Goal: Task Accomplishment & Management: Complete application form

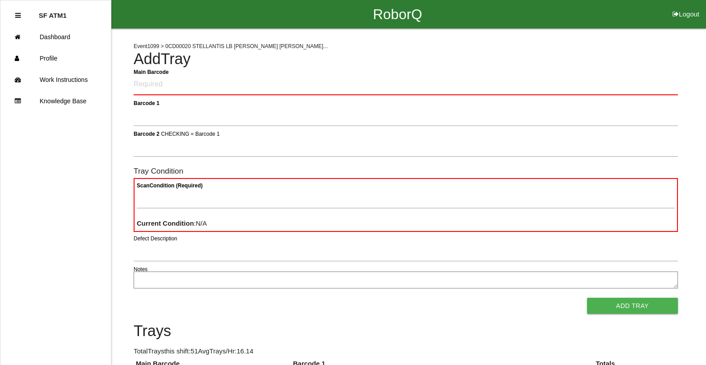
click at [11, 24] on ul "SF ATM1 Dashboard Profile Work Instructions Knowledge Base" at bounding box center [55, 182] width 111 height 365
drag, startPoint x: 10, startPoint y: 24, endPoint x: 179, endPoint y: 93, distance: 182.1
click at [179, 93] on Barcode "Main Barcode" at bounding box center [406, 84] width 544 height 21
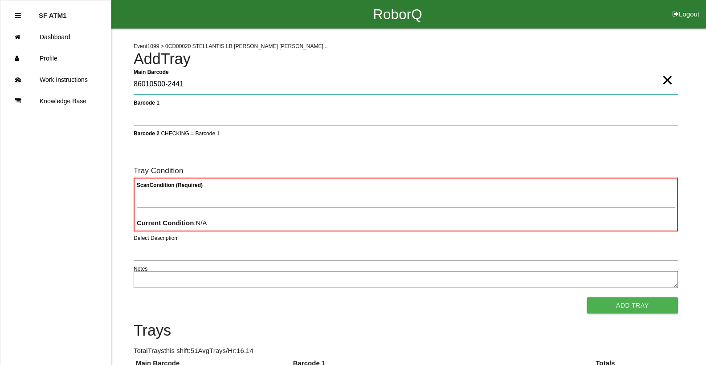
type Barcode "86010500-2441"
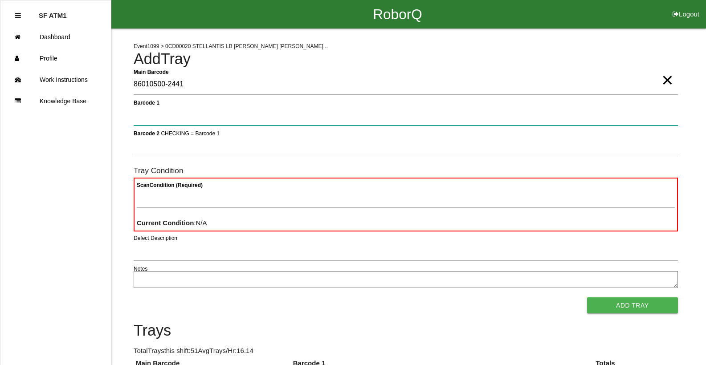
click at [587, 297] on button "Add Tray" at bounding box center [632, 305] width 91 height 16
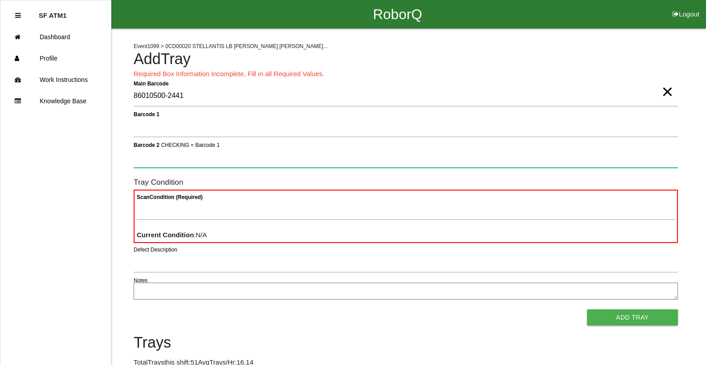
click at [587, 309] on button "Add Tray" at bounding box center [632, 317] width 91 height 16
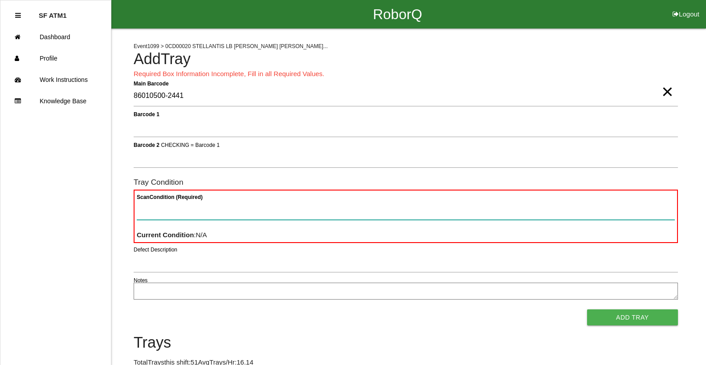
click at [334, 211] on Condition "Scan Condition (Required)" at bounding box center [406, 209] width 538 height 20
type Condition "ba"
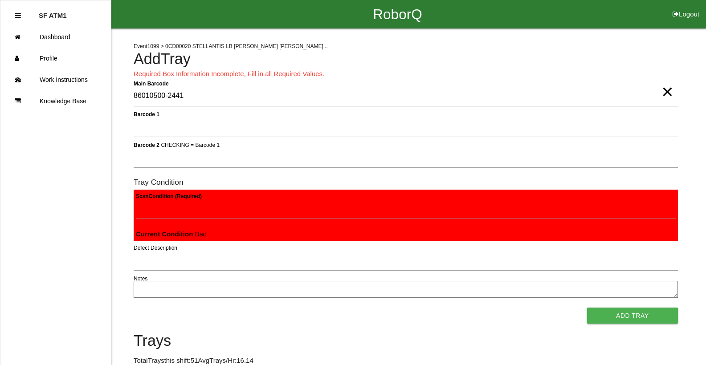
click at [587, 308] on button "Add Tray" at bounding box center [632, 316] width 91 height 16
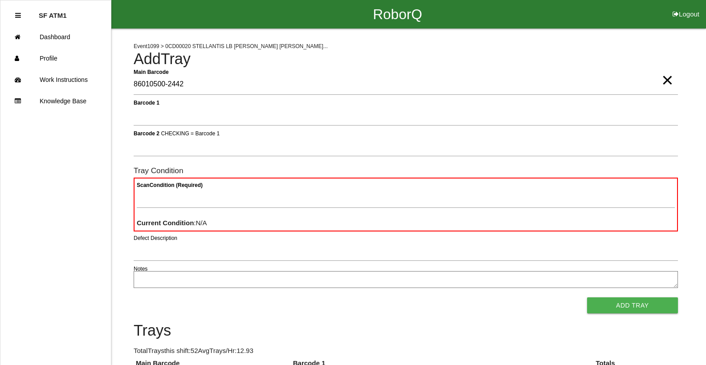
type Barcode "86010500-2442"
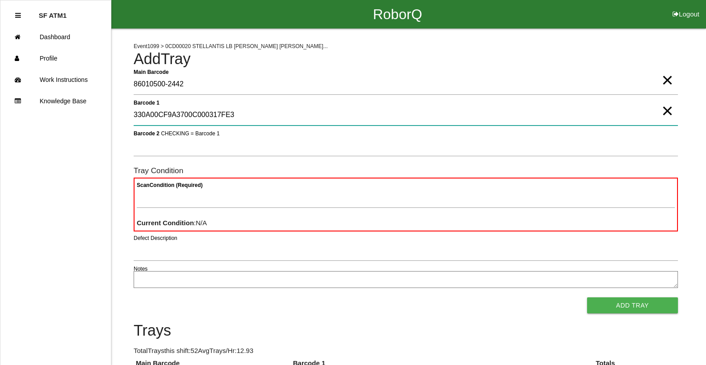
type 1 "330A00CF9A3700C000317FE3"
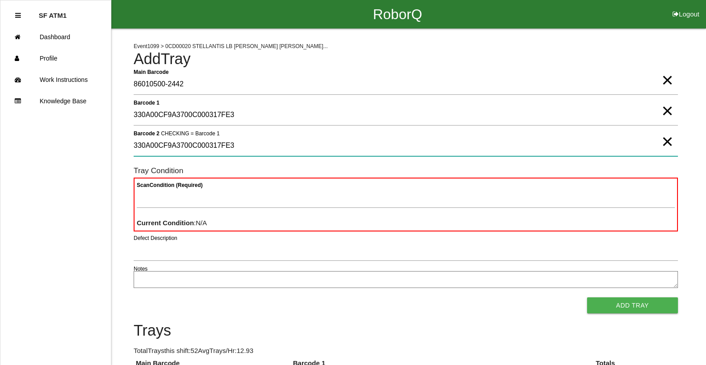
type 2 "330A00CF9A3700C000317FE3"
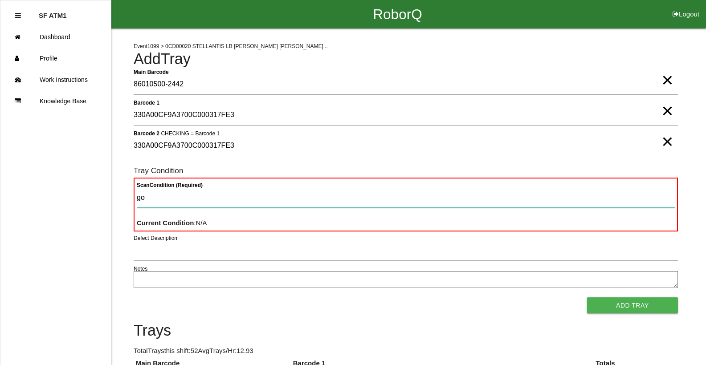
type Condition "goo"
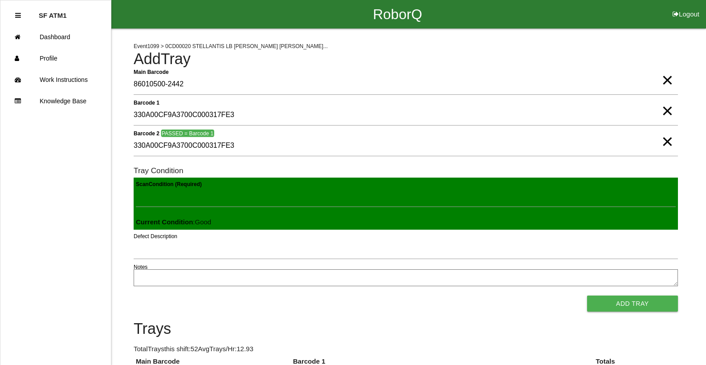
click at [587, 296] on button "Add Tray" at bounding box center [632, 304] width 91 height 16
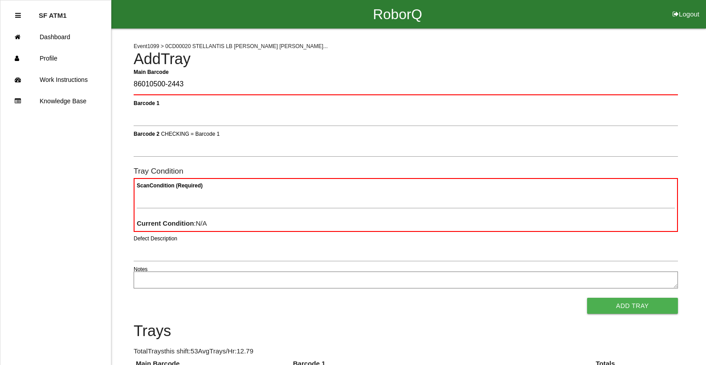
type Barcode "86010500-2443"
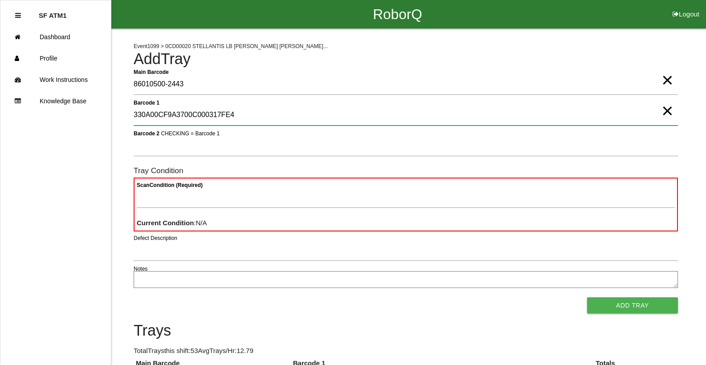
type 1 "330A00CF9A3700C000317FE4"
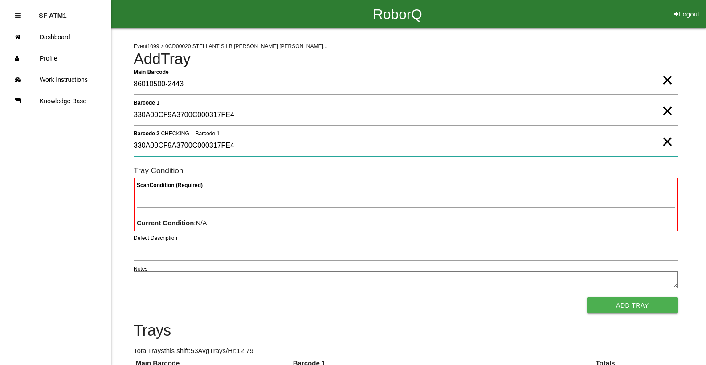
type 2 "330A00CF9A3700C000317FE4"
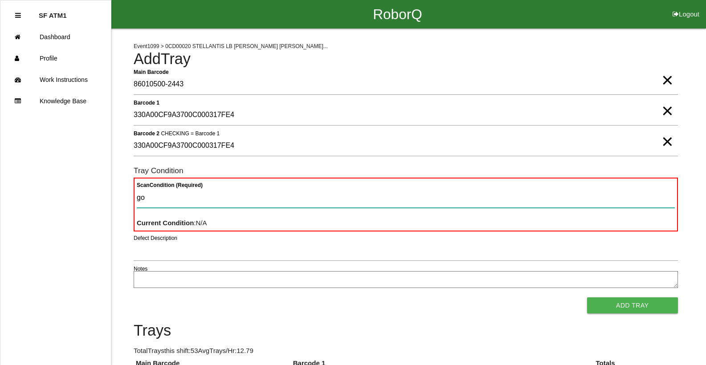
type Condition "goo"
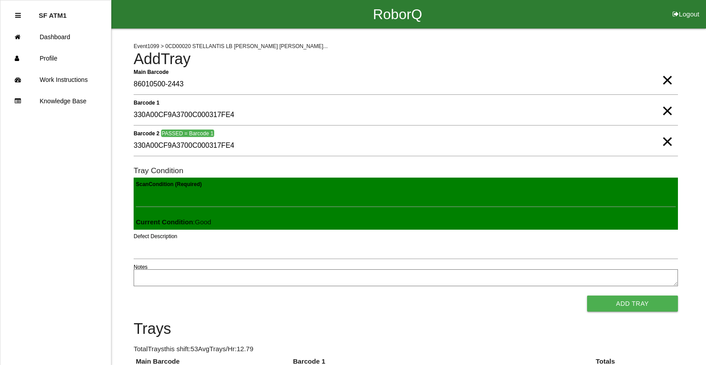
click at [587, 296] on button "Add Tray" at bounding box center [632, 304] width 91 height 16
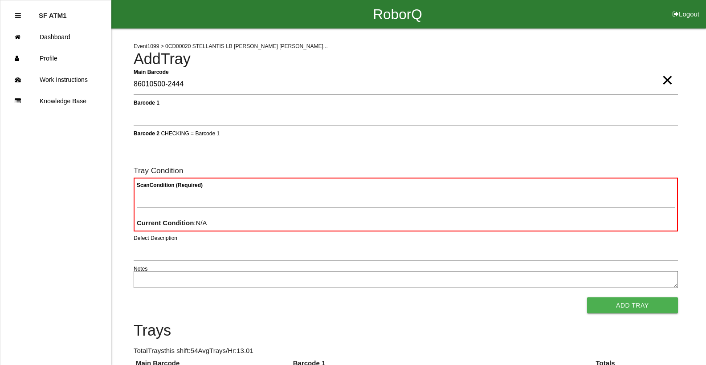
type Barcode "86010500-2444"
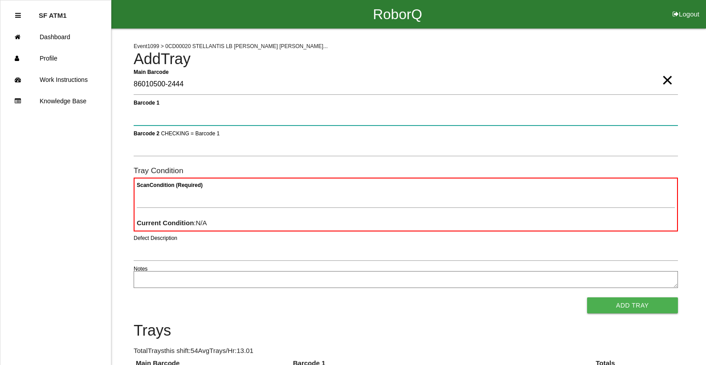
click at [587, 297] on button "Add Tray" at bounding box center [632, 305] width 91 height 16
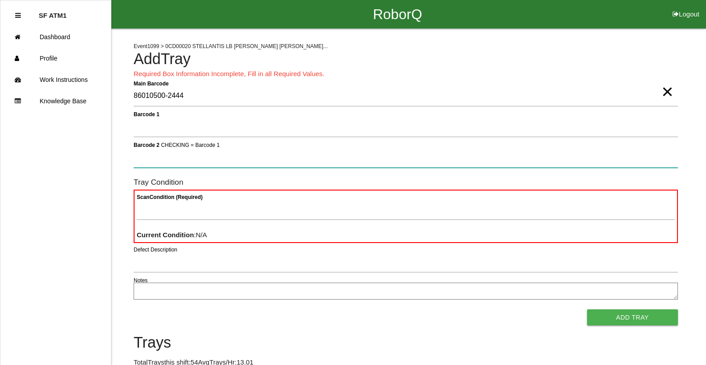
click at [587, 309] on button "Add Tray" at bounding box center [632, 317] width 91 height 16
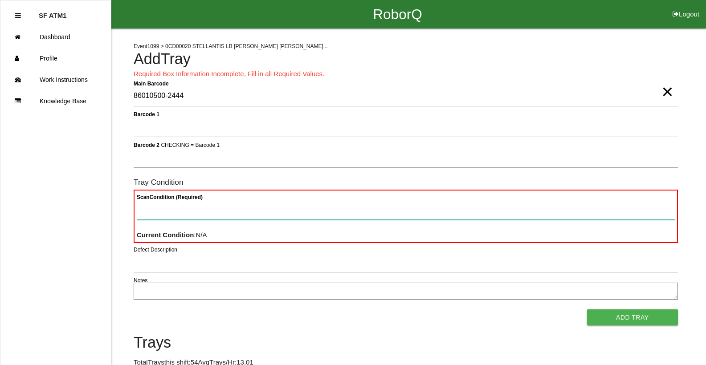
click at [285, 218] on Condition "Scan Condition (Required)" at bounding box center [406, 209] width 538 height 20
type Condition "ba"
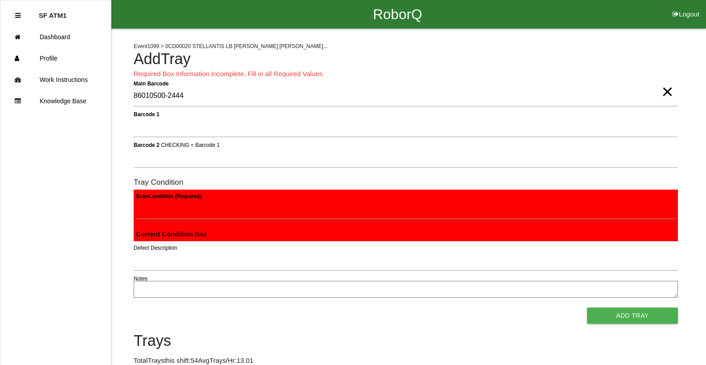
click at [587, 308] on button "Add Tray" at bounding box center [632, 316] width 91 height 16
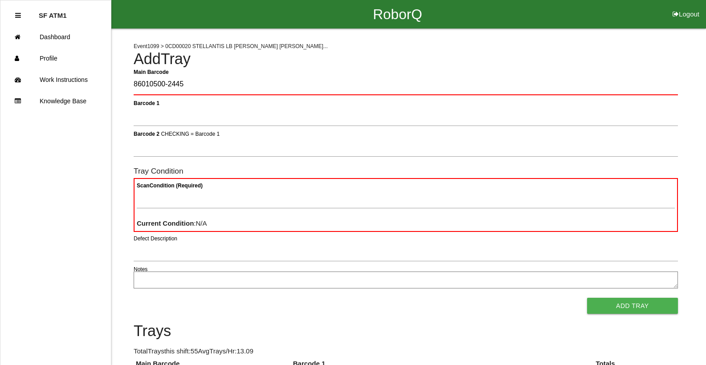
type Barcode "86010500-2445"
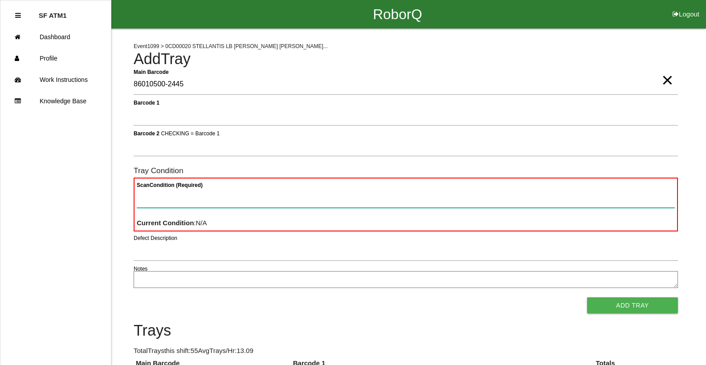
click at [289, 204] on Condition "Scan Condition (Required)" at bounding box center [406, 197] width 538 height 20
type Condition "ba"
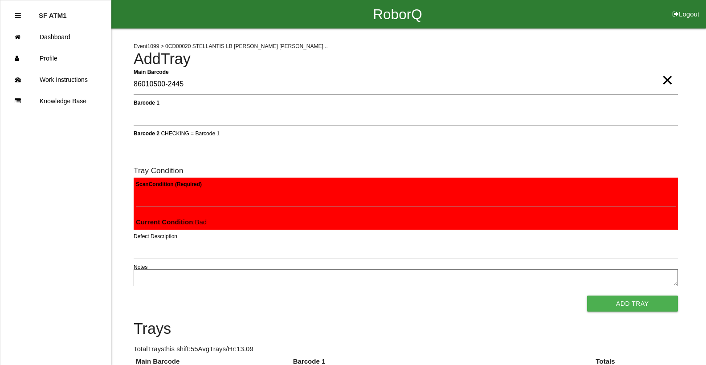
click at [587, 296] on button "Add Tray" at bounding box center [632, 304] width 91 height 16
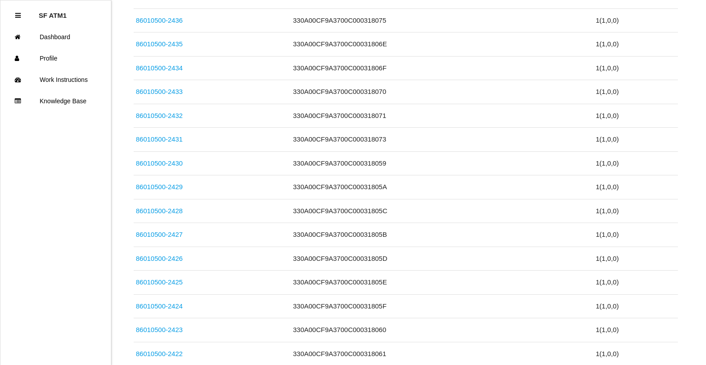
scroll to position [639, 0]
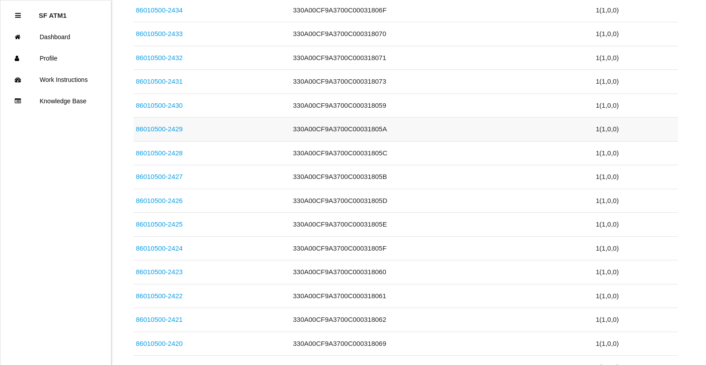
click at [150, 126] on link "86010500-2429" at bounding box center [159, 129] width 47 height 8
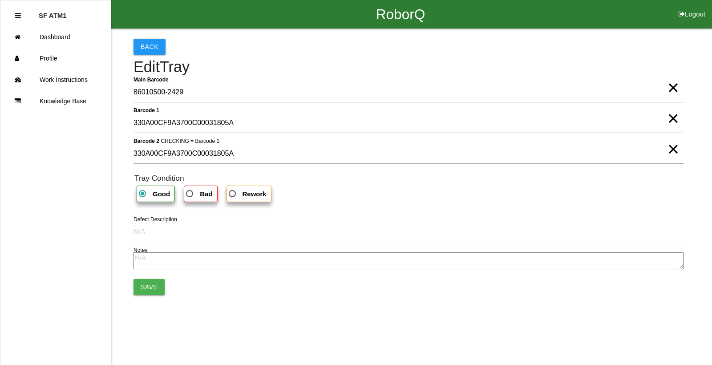
click at [677, 118] on span "×" at bounding box center [674, 110] width 12 height 18
click at [671, 145] on span "×" at bounding box center [674, 140] width 12 height 18
click at [194, 196] on span "Bad" at bounding box center [198, 193] width 28 height 11
click at [190, 194] on input "Bad" at bounding box center [187, 191] width 6 height 6
radio input "true"
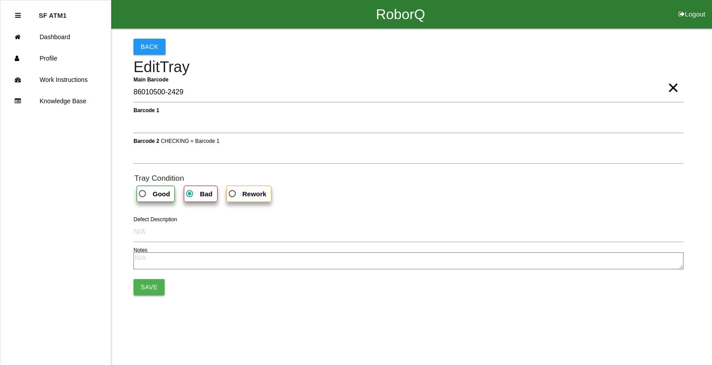
click at [147, 286] on button "Save" at bounding box center [149, 287] width 31 height 16
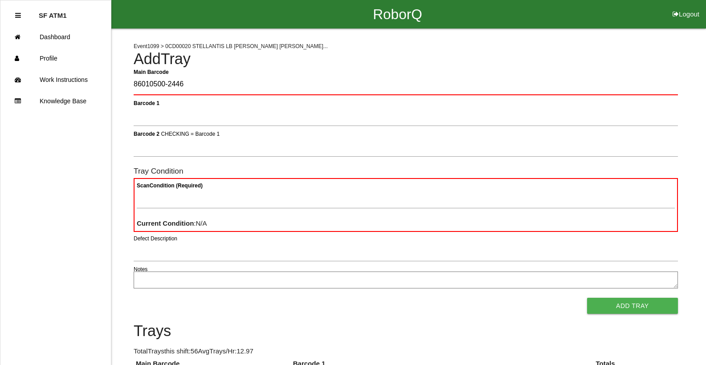
type Barcode "86010500-2446"
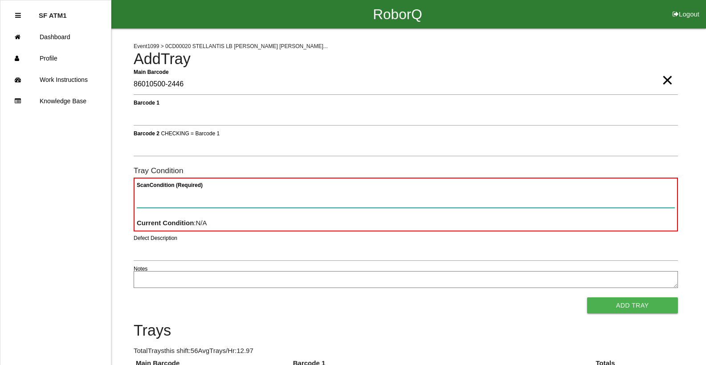
click at [321, 190] on Condition "Scan Condition (Required)" at bounding box center [406, 197] width 538 height 20
type Condition "ba"
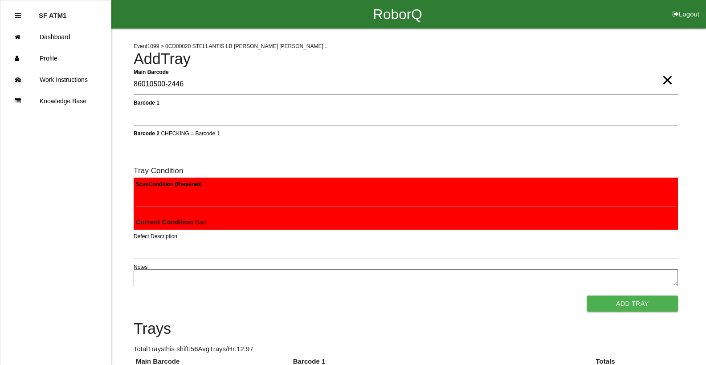
click at [587, 296] on button "Add Tray" at bounding box center [632, 304] width 91 height 16
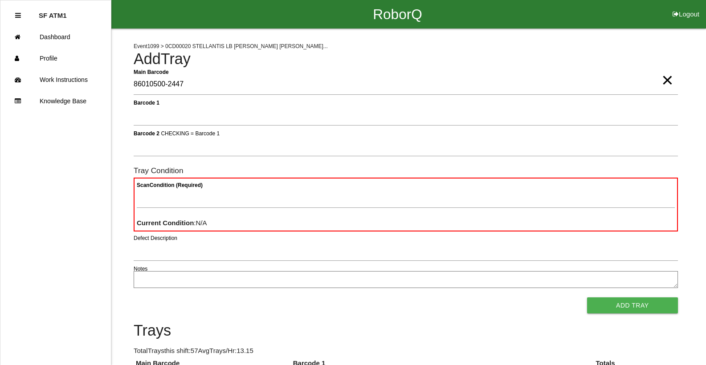
type Barcode "86010500-2447"
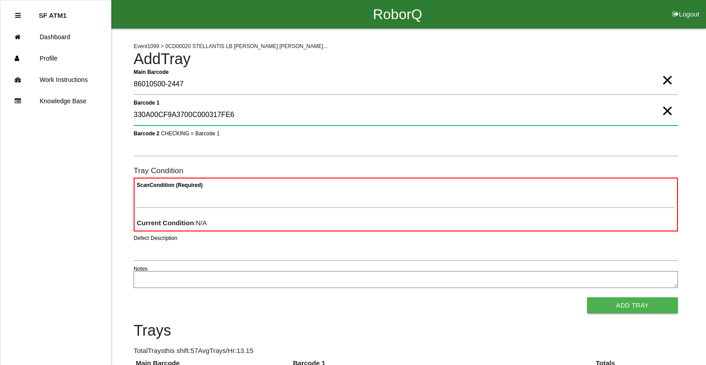
type 1 "330A00CF9A3700C000317FE6"
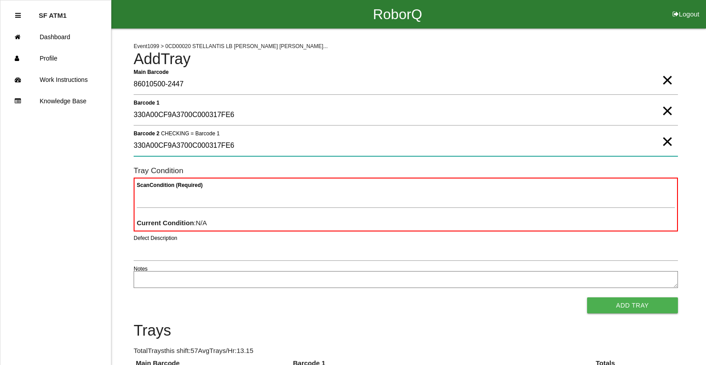
type 2 "330A00CF9A3700C000317FE6"
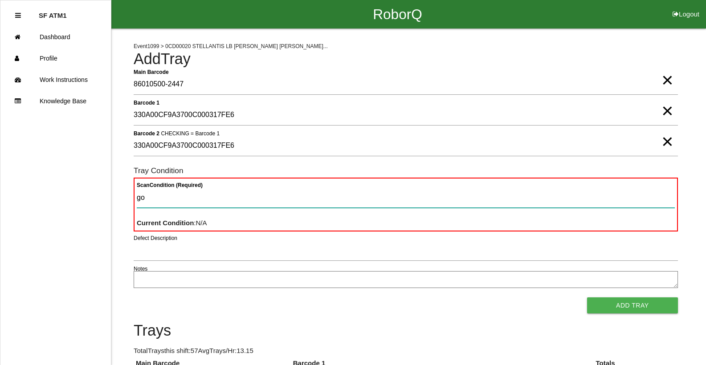
type Condition "goo"
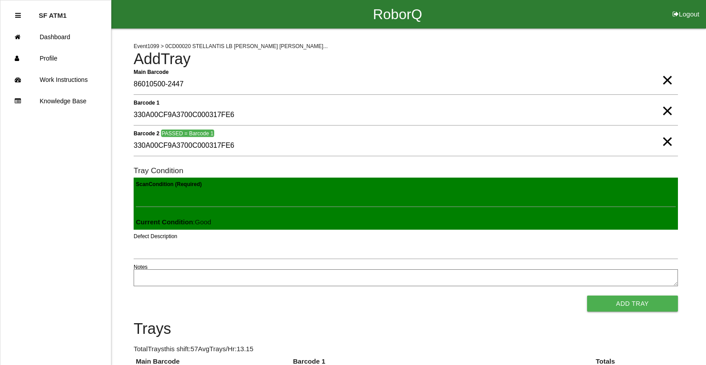
click at [587, 296] on button "Add Tray" at bounding box center [632, 304] width 91 height 16
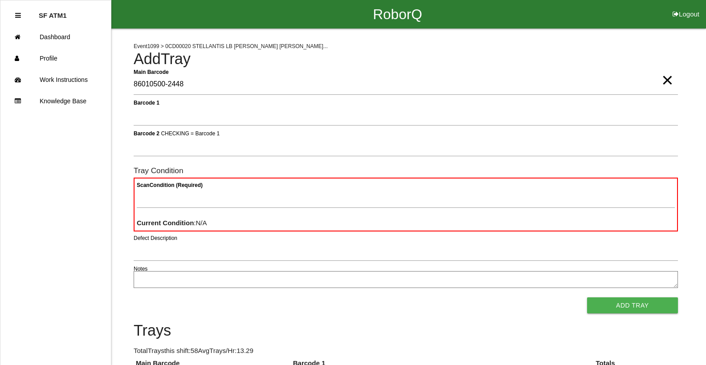
type Barcode "86010500-2448"
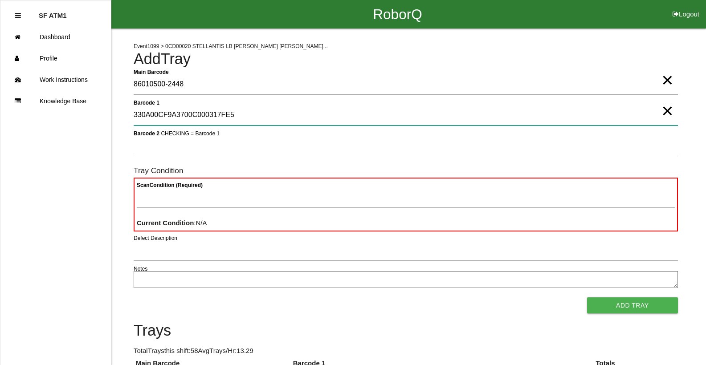
type 1 "330A00CF9A3700C000317FE5"
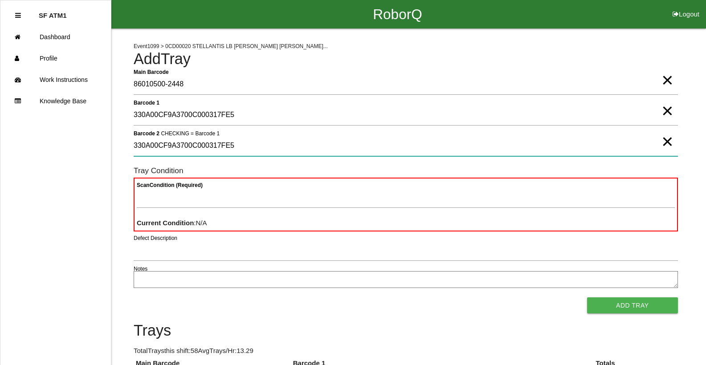
type 2 "330A00CF9A3700C000317FE5"
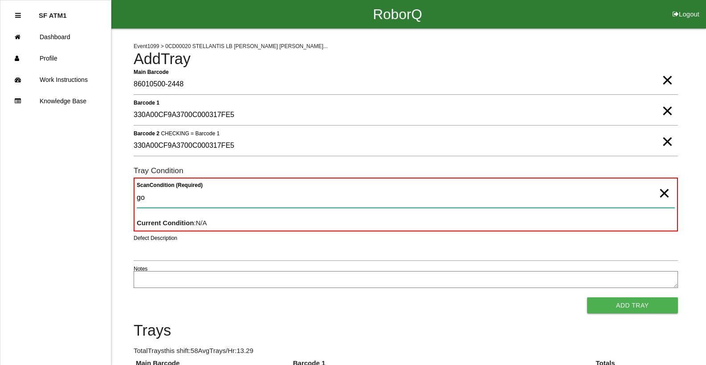
type Condition "goo"
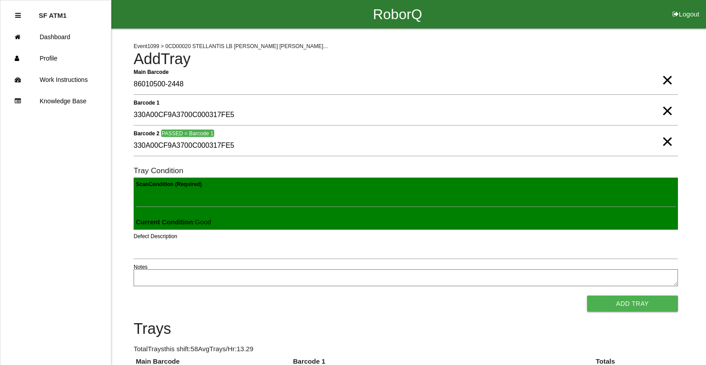
click at [587, 296] on button "Add Tray" at bounding box center [632, 304] width 91 height 16
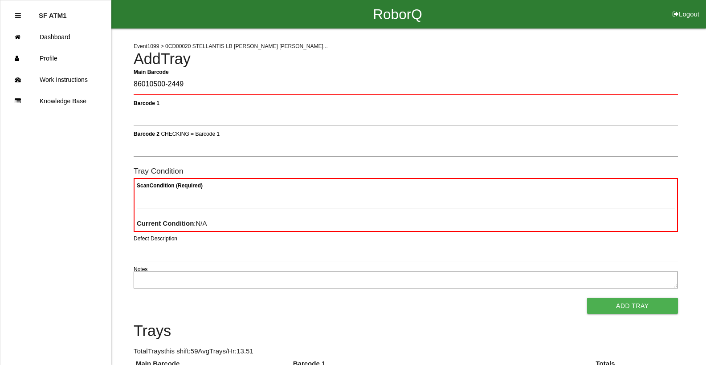
type Barcode "86010500-2449"
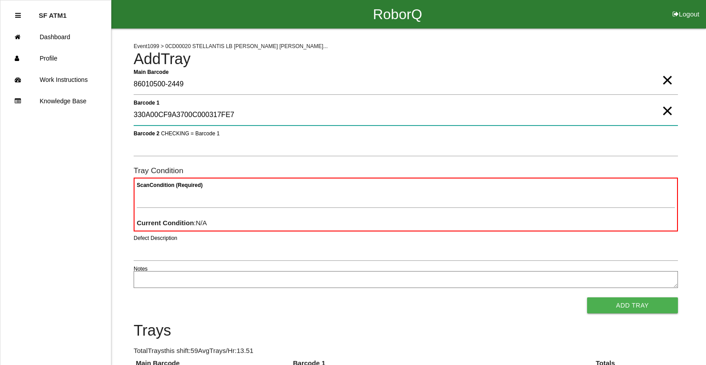
type 1 "330A00CF9A3700C000317FE7"
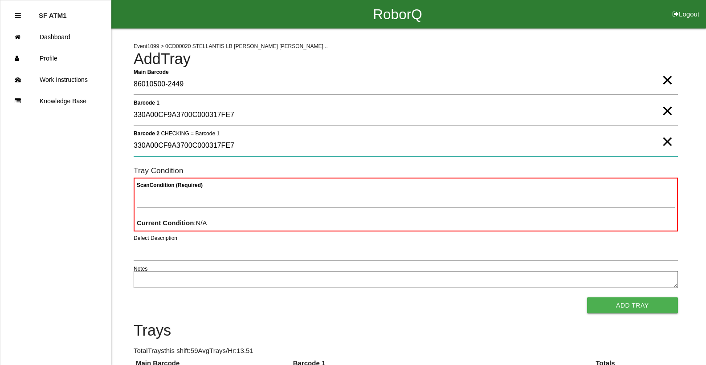
type 2 "330A00CF9A3700C000317FE7"
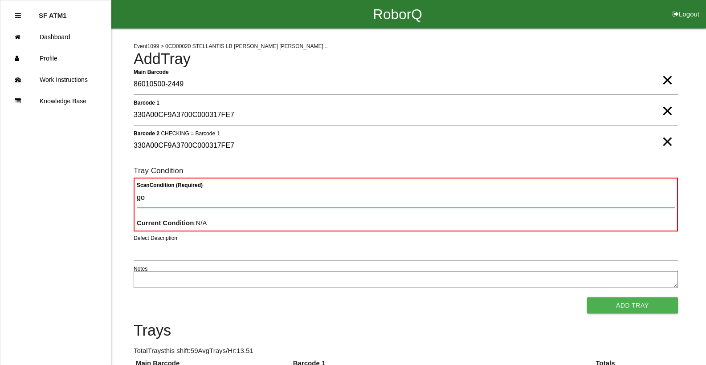
type Condition "goo"
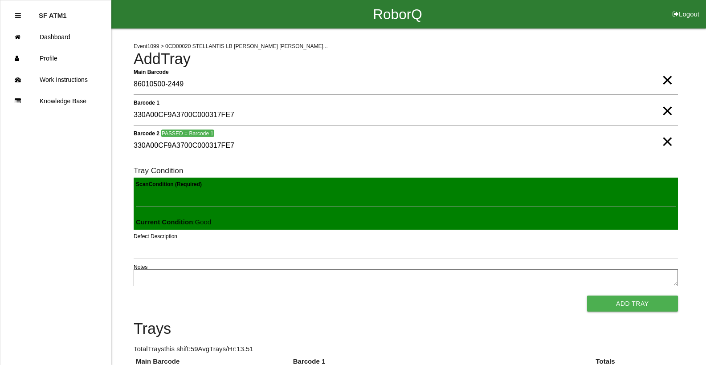
click at [587, 296] on button "Add Tray" at bounding box center [632, 304] width 91 height 16
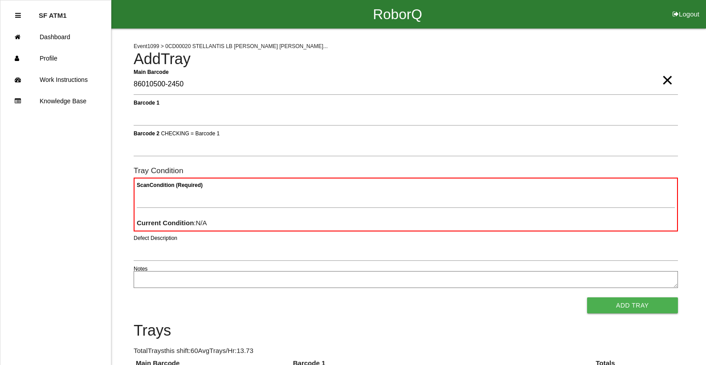
type Barcode "86010500-2450"
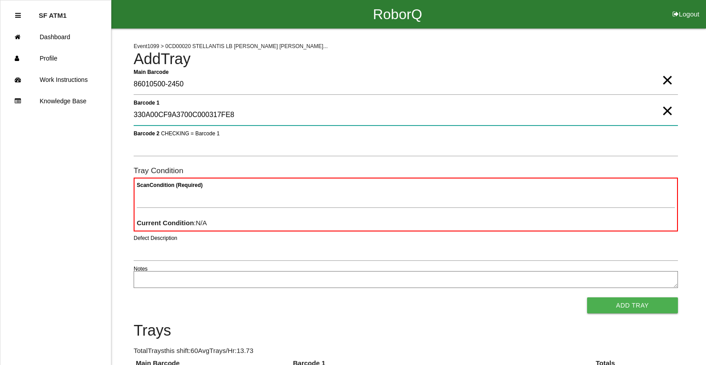
type 1 "330A00CF9A3700C000317FE8"
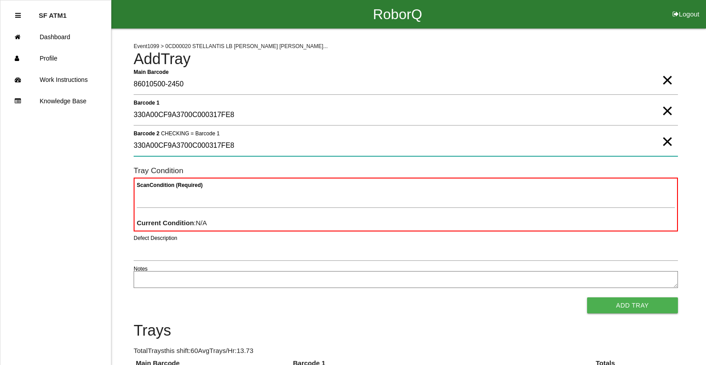
type 2 "330A00CF9A3700C000317FE8"
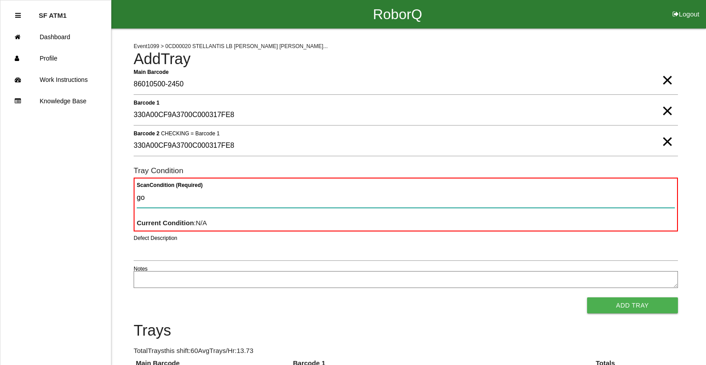
type Condition "goo"
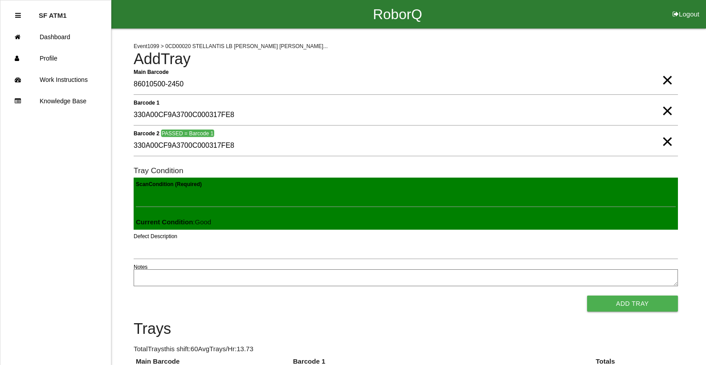
click button "Add Tray" at bounding box center [632, 304] width 91 height 16
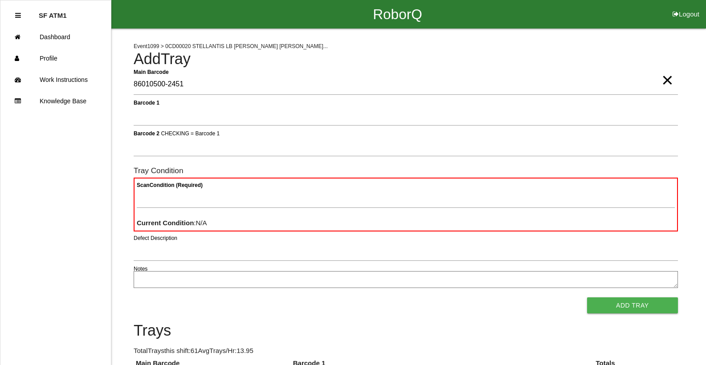
type Barcode "86010500-2451"
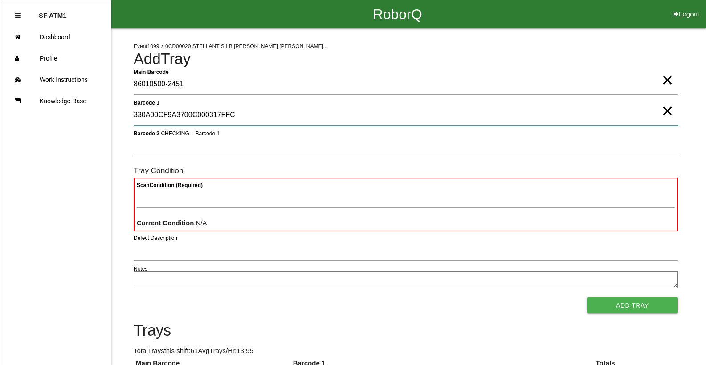
type 1 "330A00CF9A3700C000317FFC"
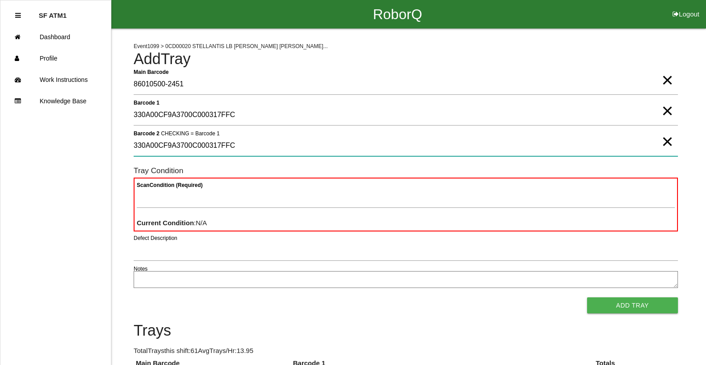
type 2 "330A00CF9A3700C000317FFC"
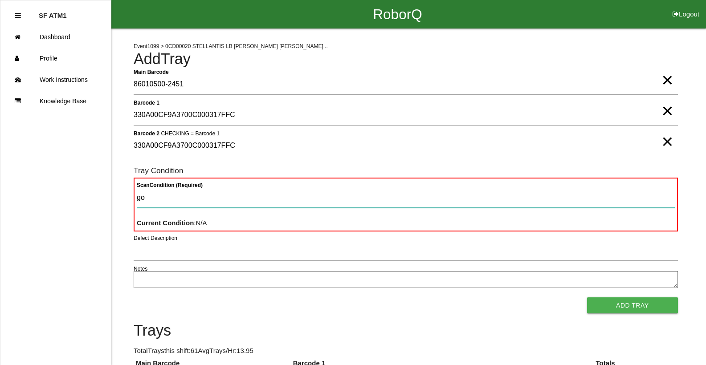
type Condition "goo"
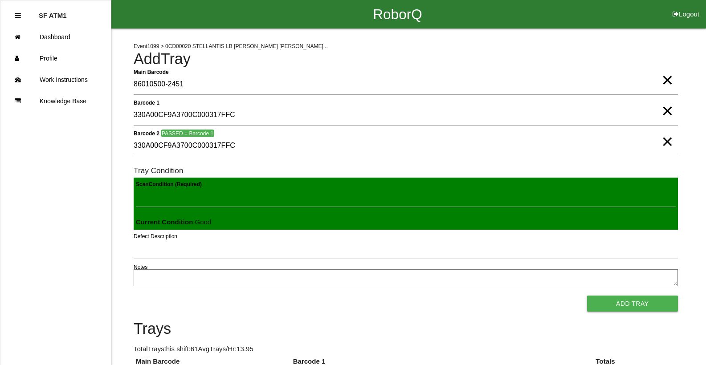
click at [587, 296] on button "Add Tray" at bounding box center [632, 304] width 91 height 16
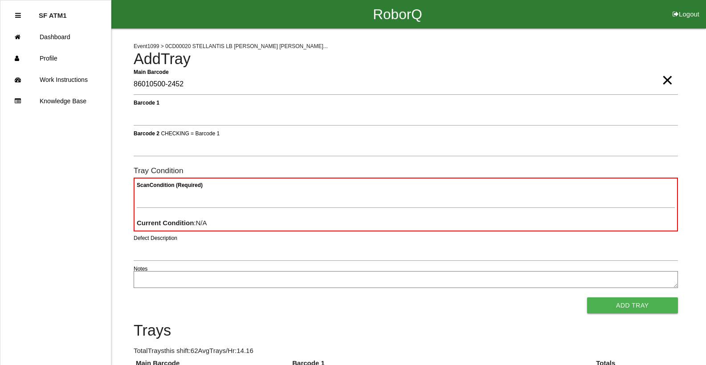
type Barcode "86010500-2452"
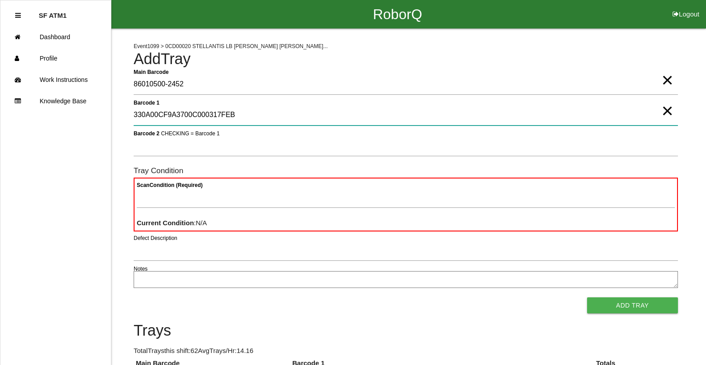
type 1 "330A00CF9A3700C000317FEB"
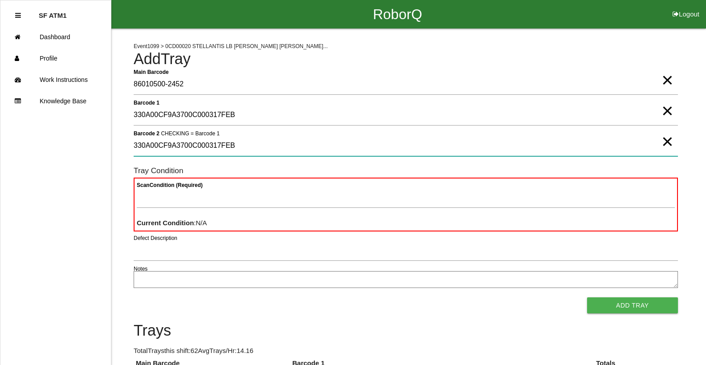
type 2 "330A00CF9A3700C000317FEB"
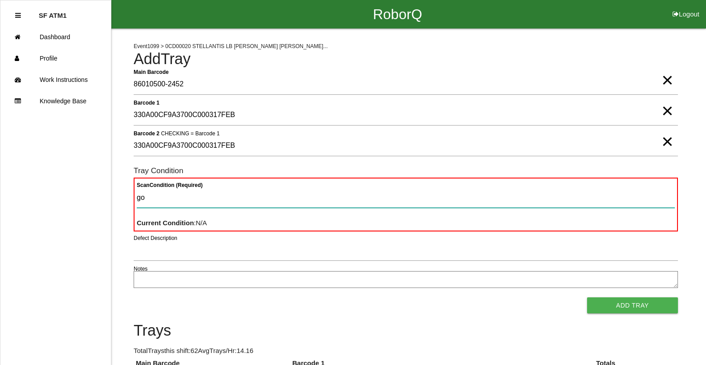
type Condition "goo"
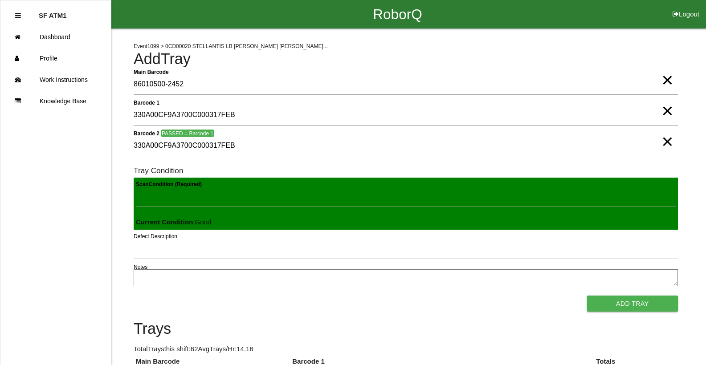
click at [587, 296] on button "Add Tray" at bounding box center [632, 304] width 91 height 16
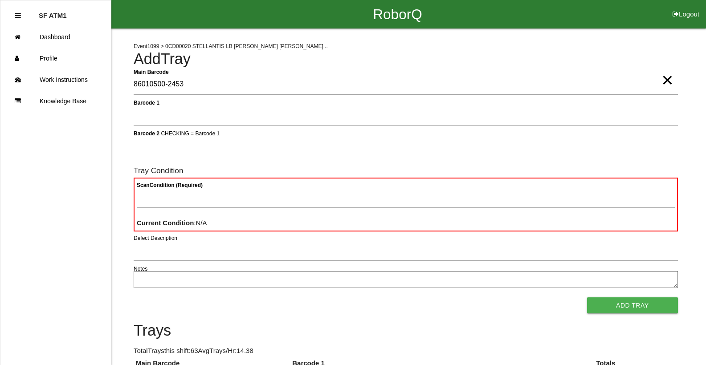
type Barcode "86010500-2453"
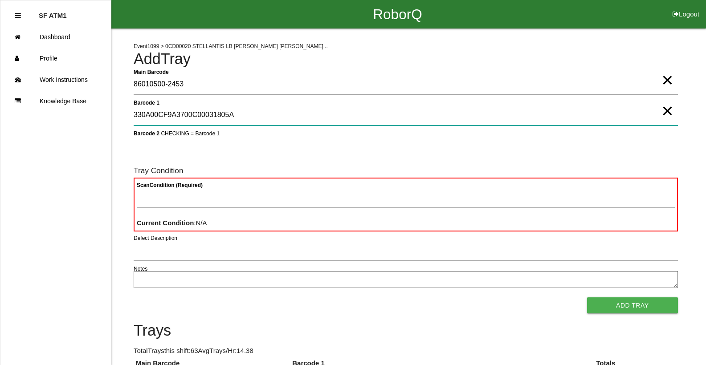
type 1 "330A00CF9A3700C00031805A"
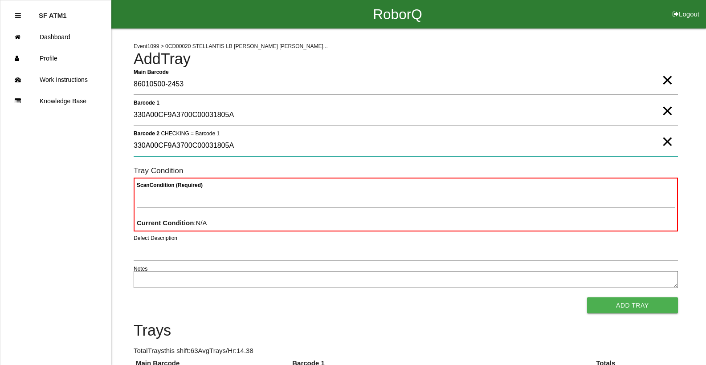
type 2 "330A00CF9A3700C00031805A"
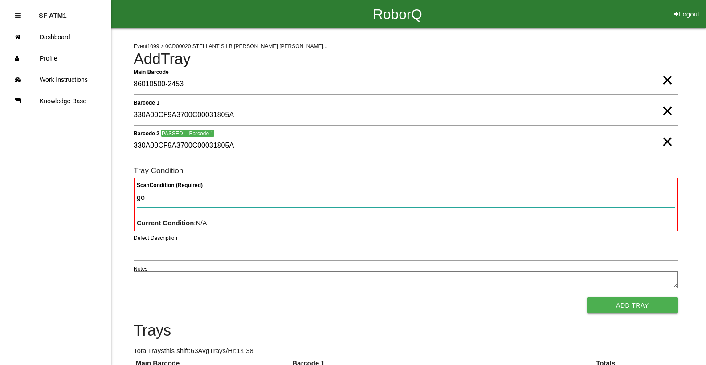
type Condition "goo"
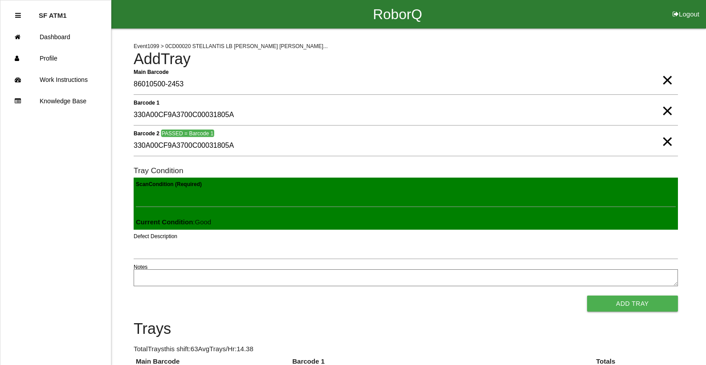
click at [587, 296] on button "Add Tray" at bounding box center [632, 304] width 91 height 16
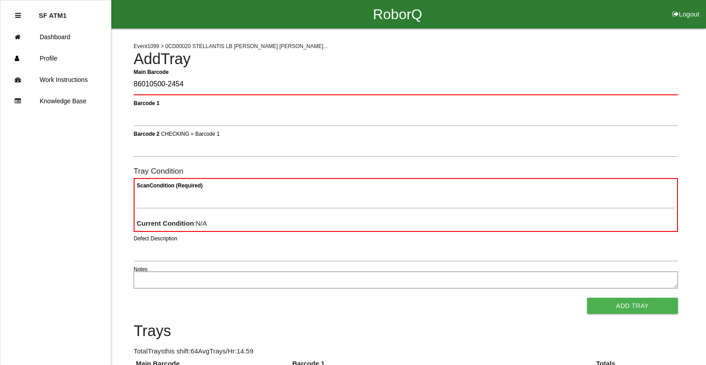
type Barcode "86010500-2454"
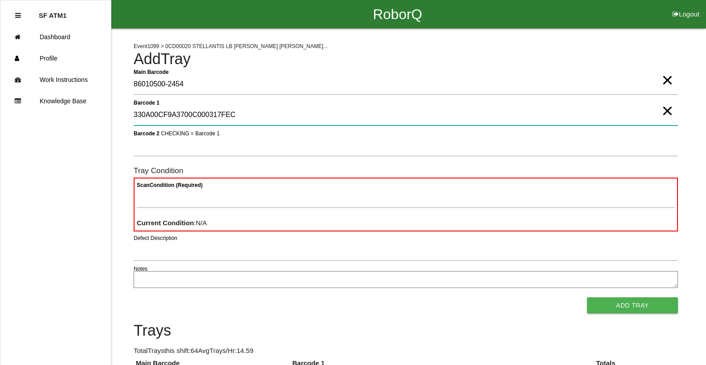
type 1 "330A00CF9A3700C000317FEC"
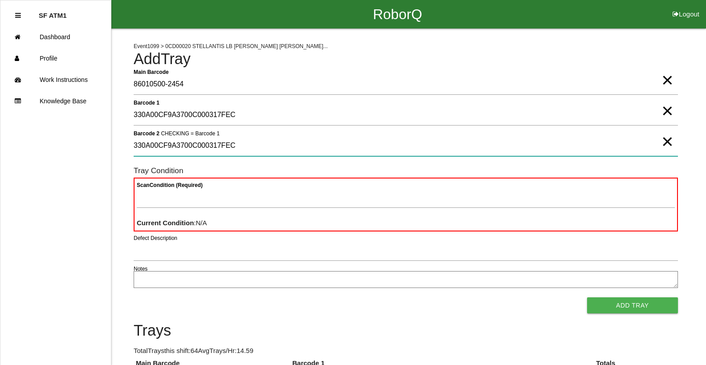
type 2 "330A00CF9A3700C000317FEC"
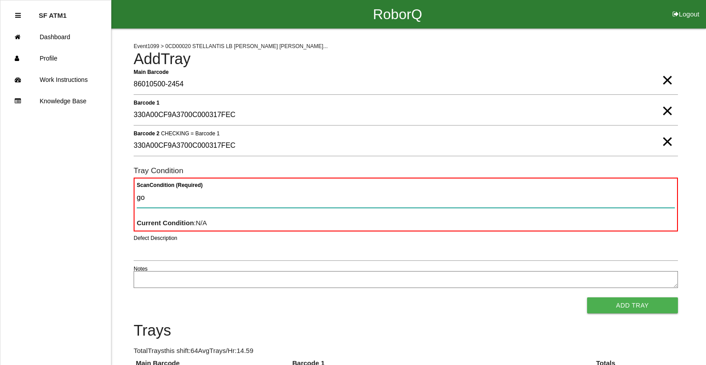
type Condition "goo"
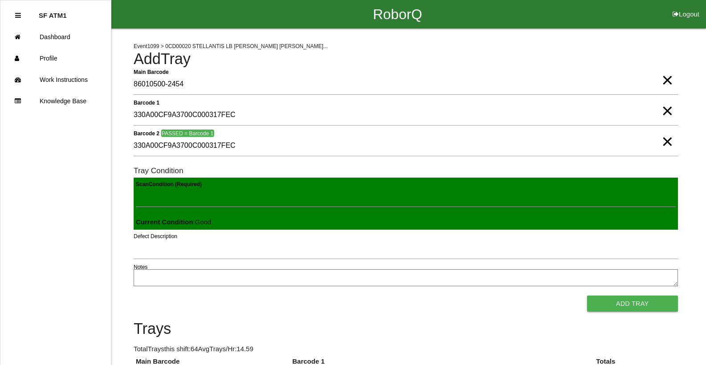
click at [587, 296] on button "Add Tray" at bounding box center [632, 304] width 91 height 16
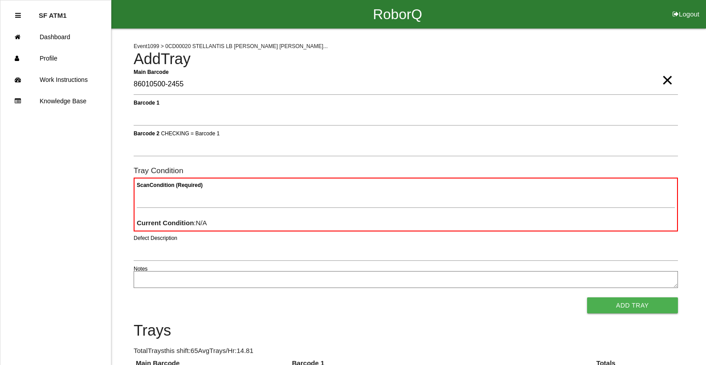
type Barcode "86010500-2455"
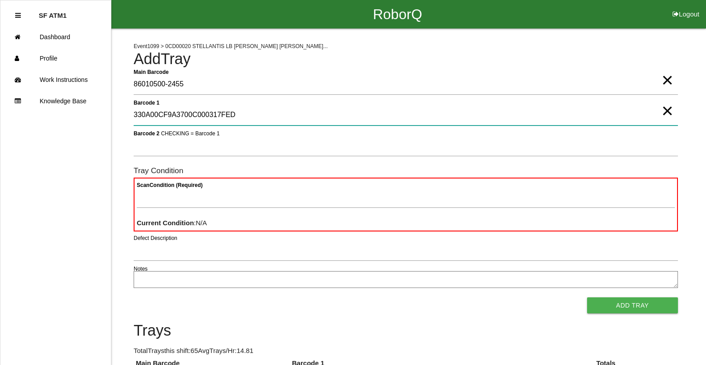
type 1 "330A00CF9A3700C000317FED"
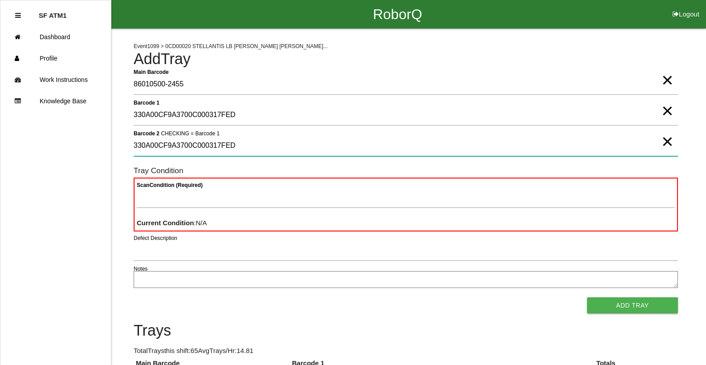
type 2 "330A00CF9A3700C000317FED"
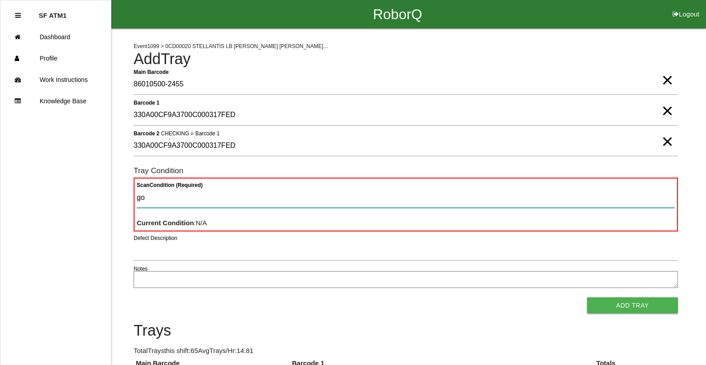
type Condition "goo"
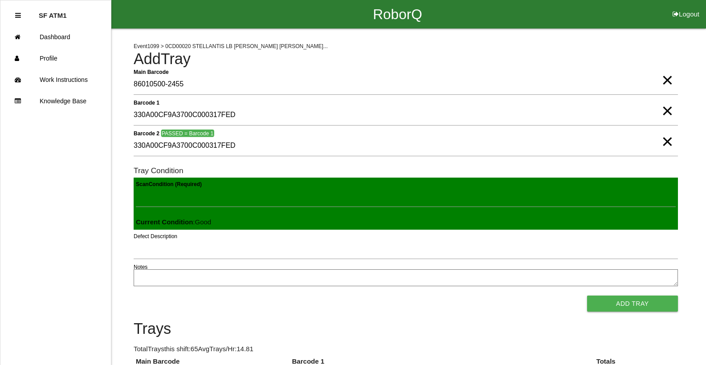
click at [587, 296] on button "Add Tray" at bounding box center [632, 304] width 91 height 16
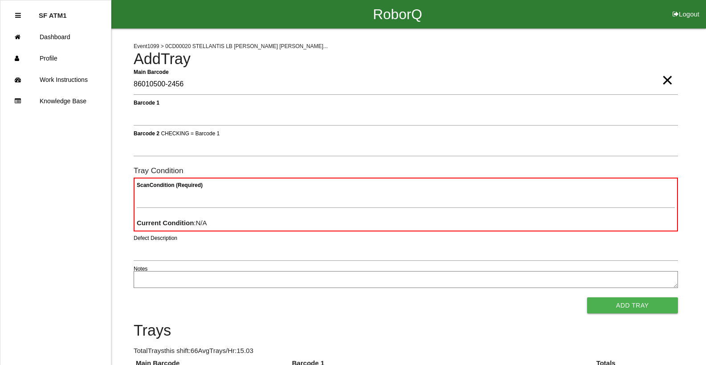
type Barcode "86010500-2456"
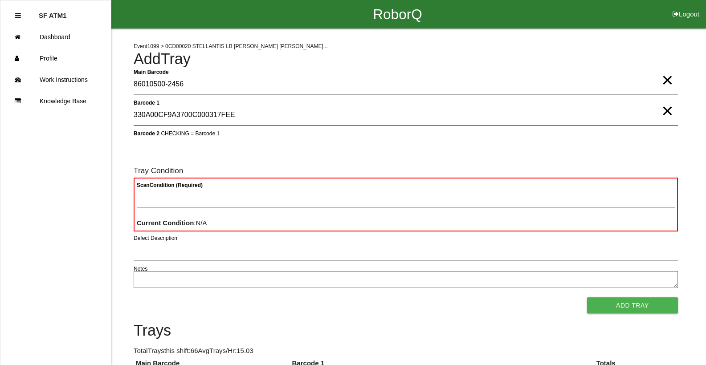
type 1 "330A00CF9A3700C000317FEE"
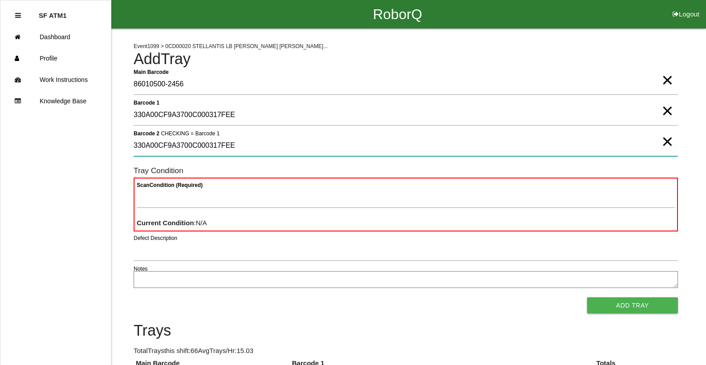
type 2 "330A00CF9A3700C000317FEE"
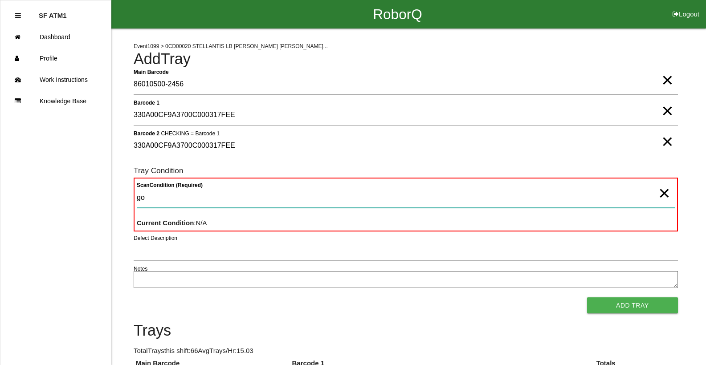
type Condition "goo"
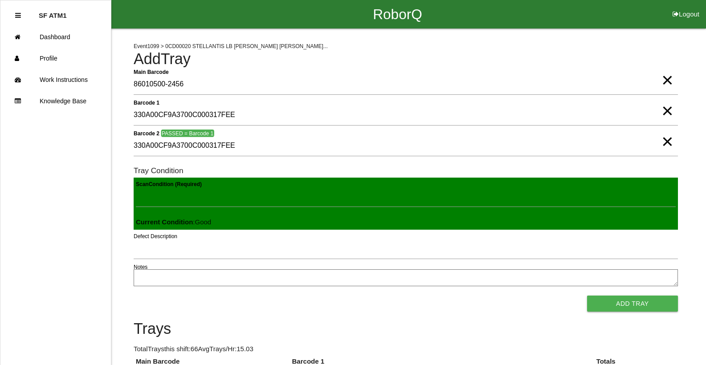
click at [587, 296] on button "Add Tray" at bounding box center [632, 304] width 91 height 16
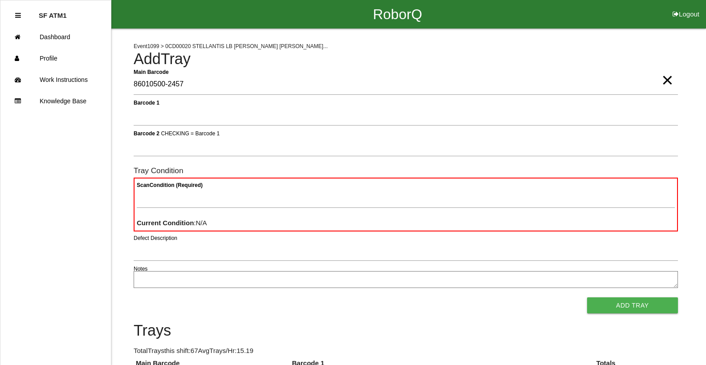
type Barcode "86010500-2457"
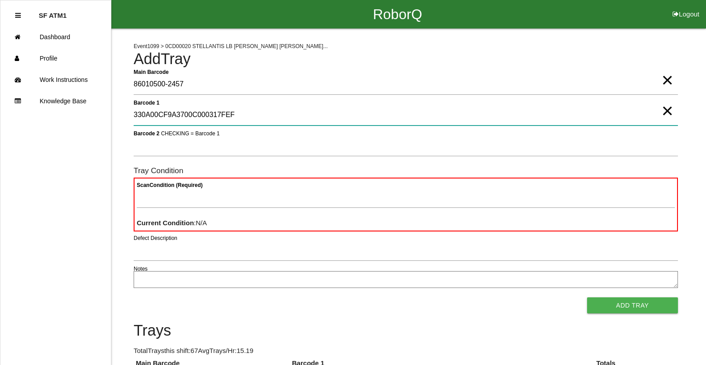
type 1 "330A00CF9A3700C000317FEF"
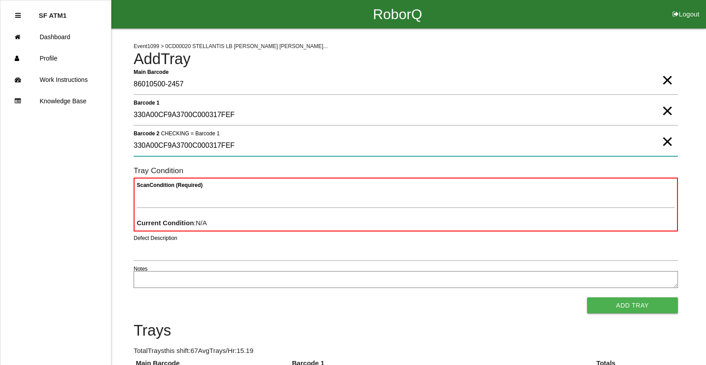
type 2 "330A00CF9A3700C000317FEF"
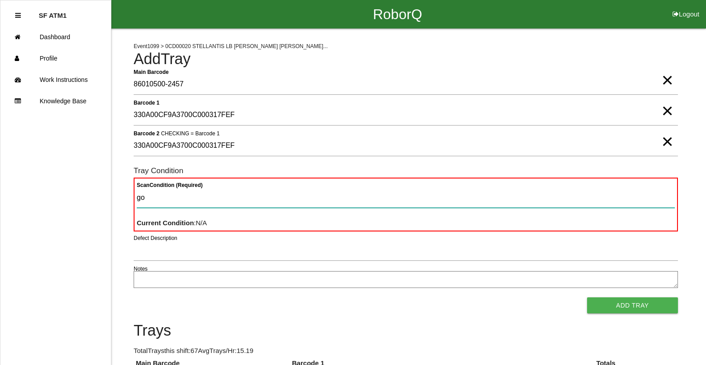
type Condition "goo"
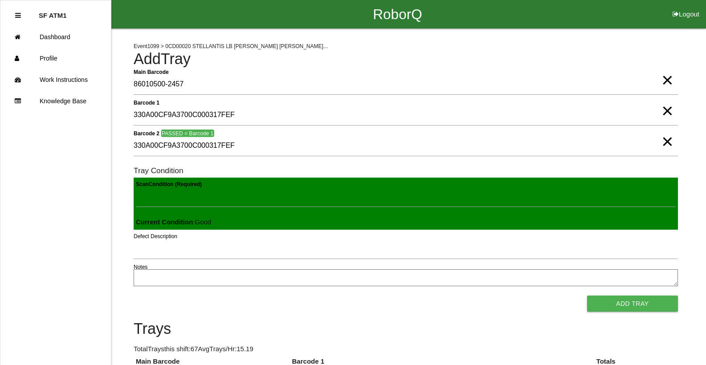
click at [587, 296] on button "Add Tray" at bounding box center [632, 304] width 91 height 16
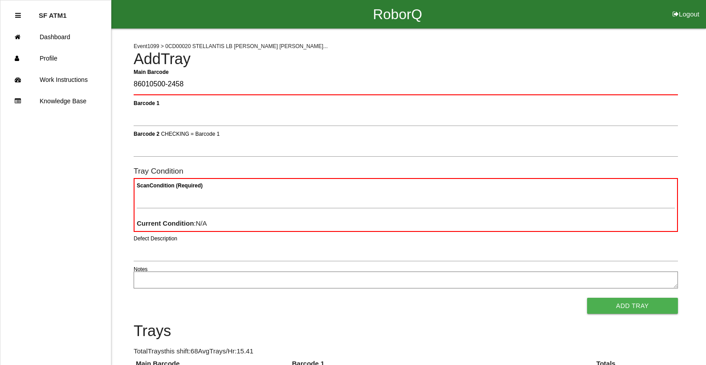
type Barcode "86010500-2458"
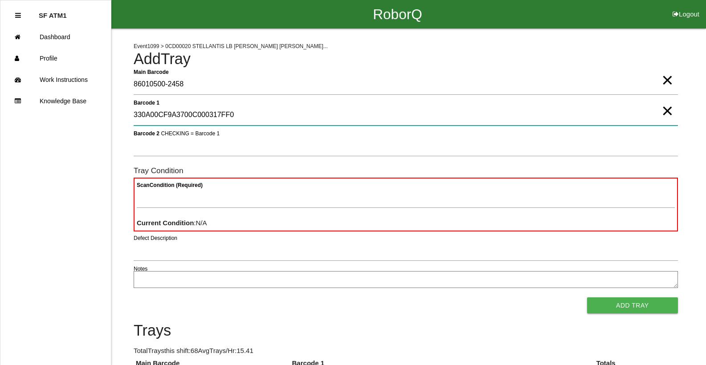
type 1 "330A00CF9A3700C000317FF0"
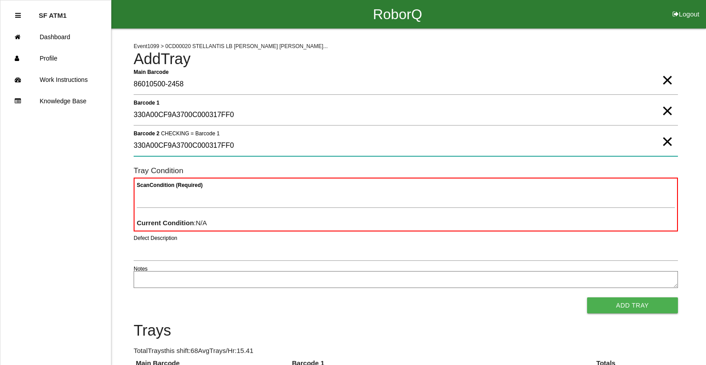
type 2 "330A00CF9A3700C000317FF0"
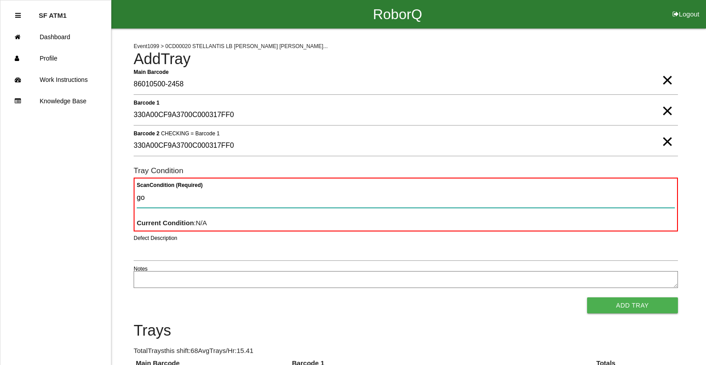
type Condition "goo"
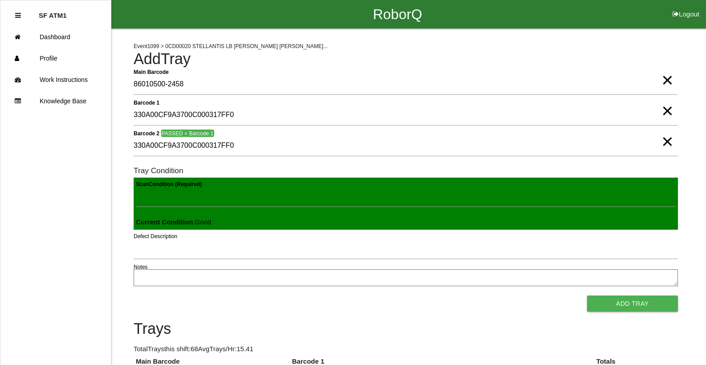
click at [587, 296] on button "Add Tray" at bounding box center [632, 304] width 91 height 16
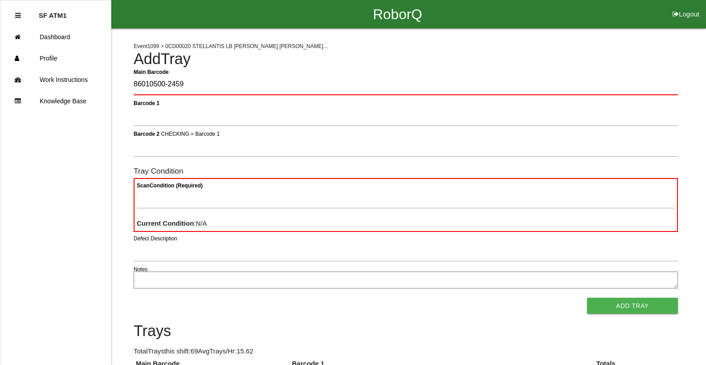
type Barcode "86010500-2459"
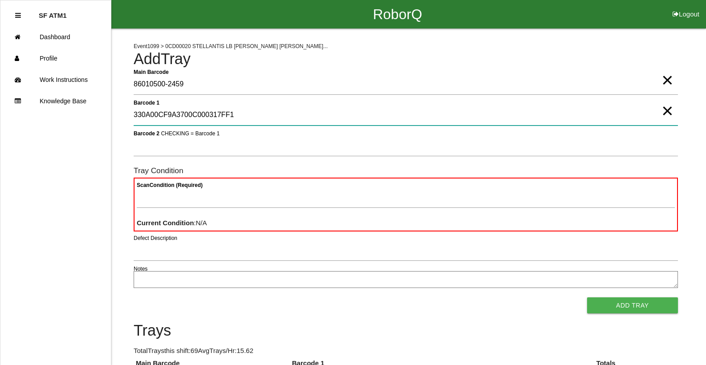
type 1 "330A00CF9A3700C000317FF1"
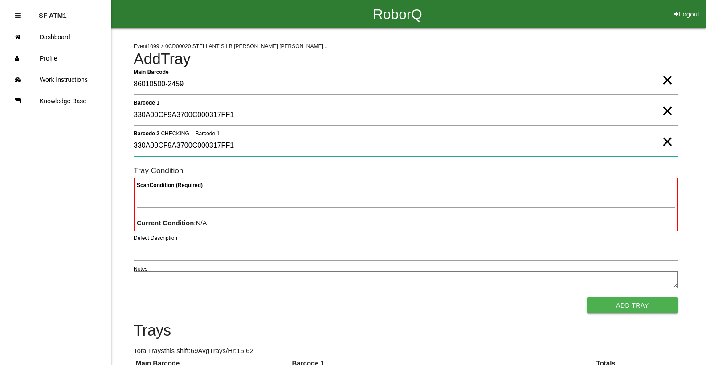
type 2 "330A00CF9A3700C000317FF1"
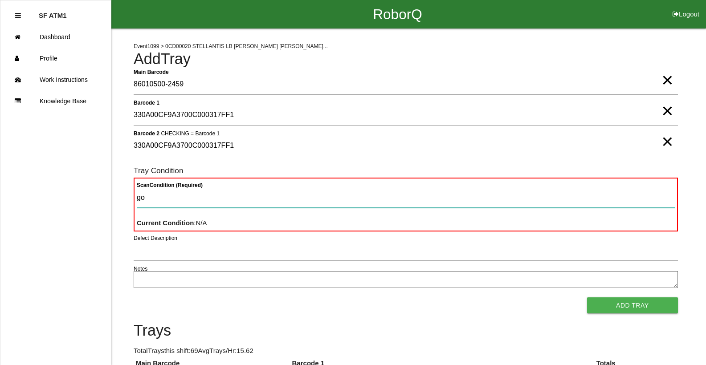
type Condition "goo"
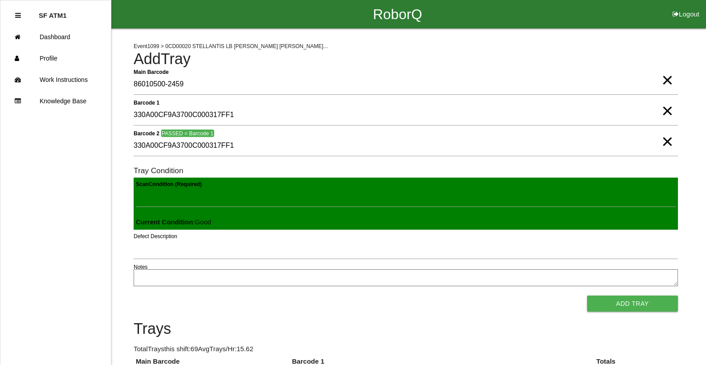
click at [587, 296] on button "Add Tray" at bounding box center [632, 304] width 91 height 16
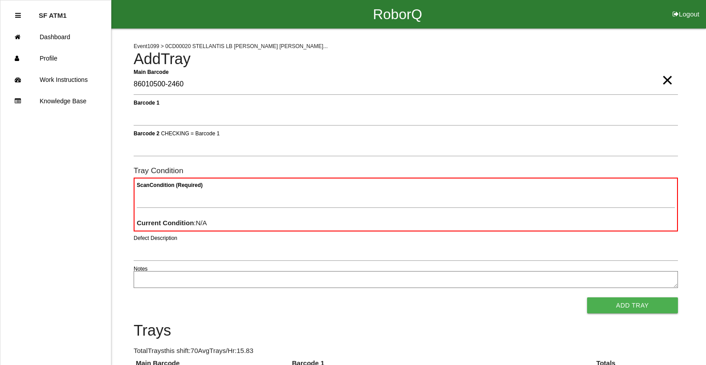
type Barcode "86010500-2460"
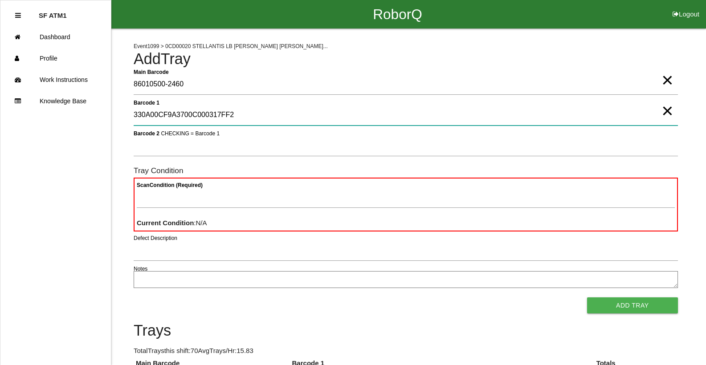
type 1 "330A00CF9A3700C000317FF2"
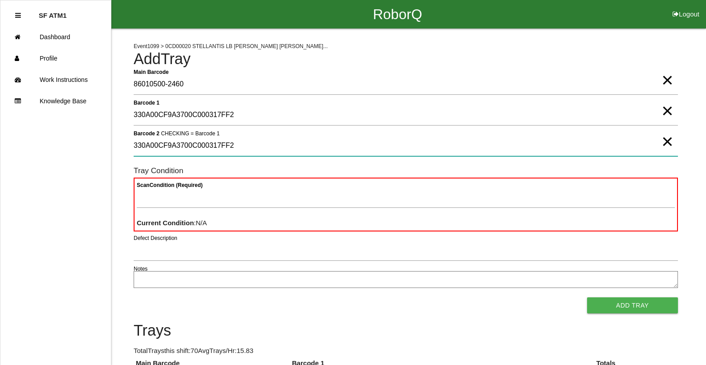
type 2 "330A00CF9A3700C000317FF2"
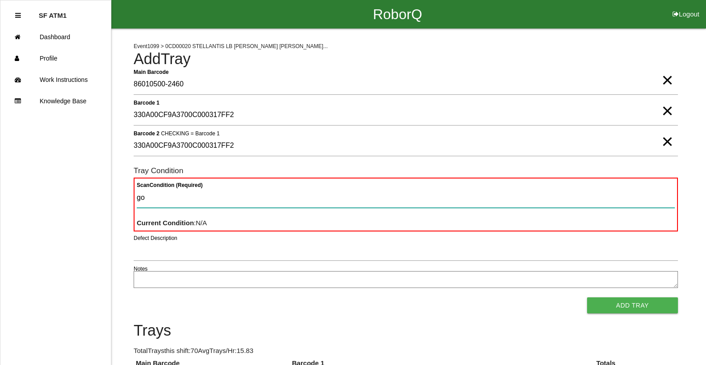
type Condition "goo"
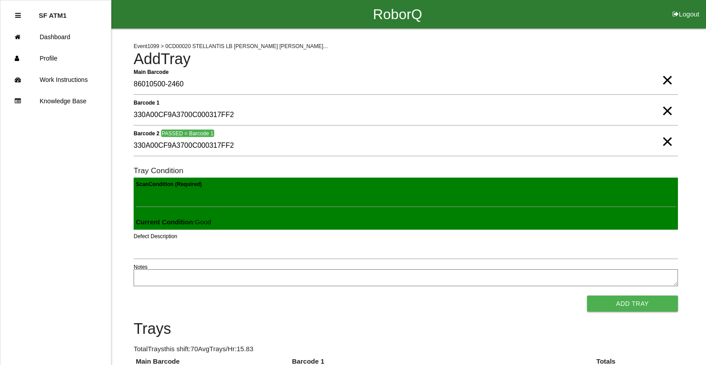
click at [587, 296] on button "Add Tray" at bounding box center [632, 304] width 91 height 16
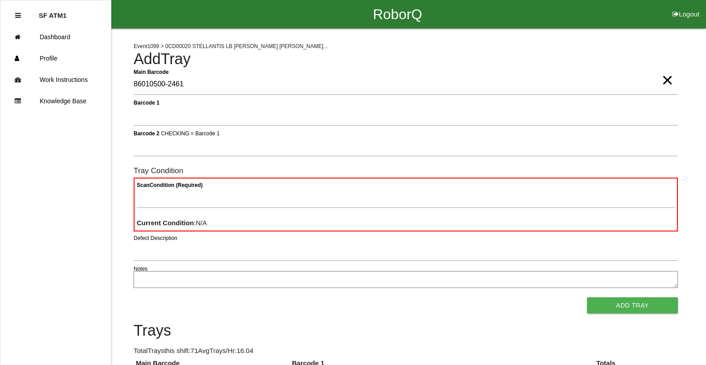
type Barcode "86010500-2461"
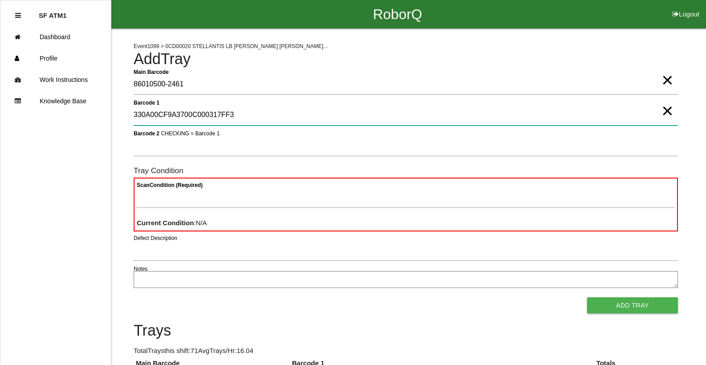
type 1 "330A00CF9A3700C000317FF3"
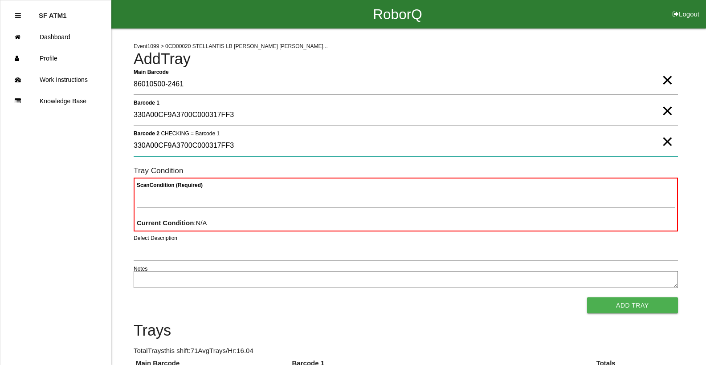
type 2 "330A00CF9A3700C000317FF3"
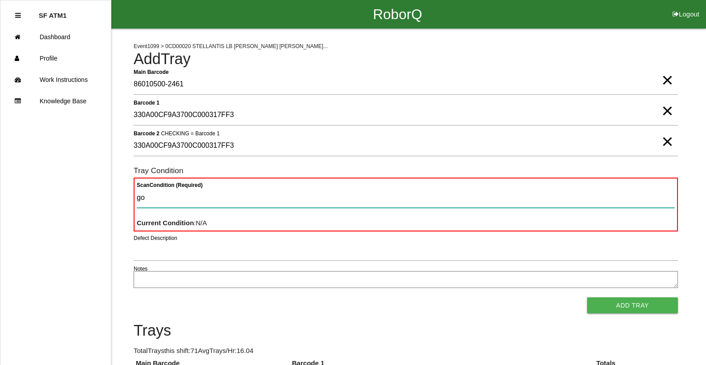
type Condition "goo"
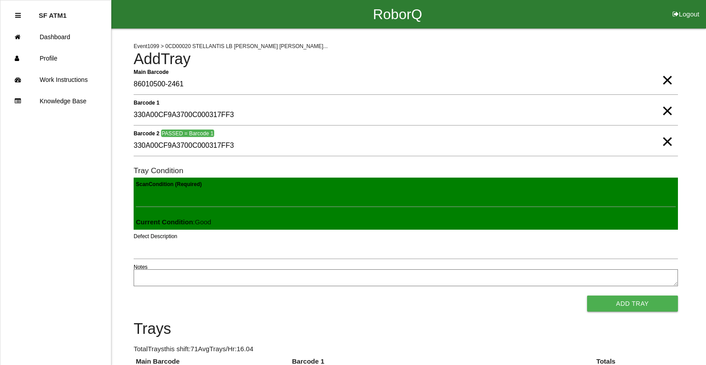
click at [587, 296] on button "Add Tray" at bounding box center [632, 304] width 91 height 16
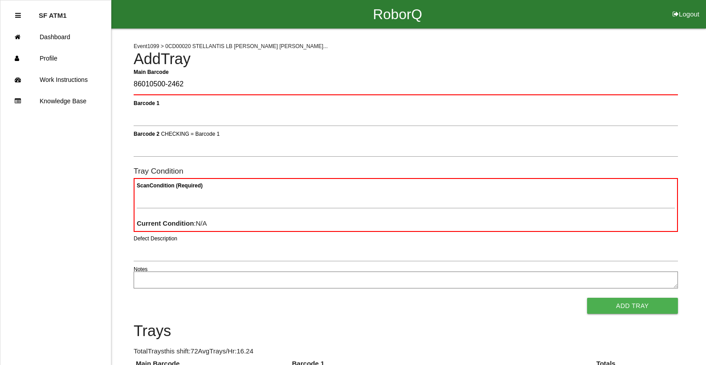
type Barcode "86010500-2462"
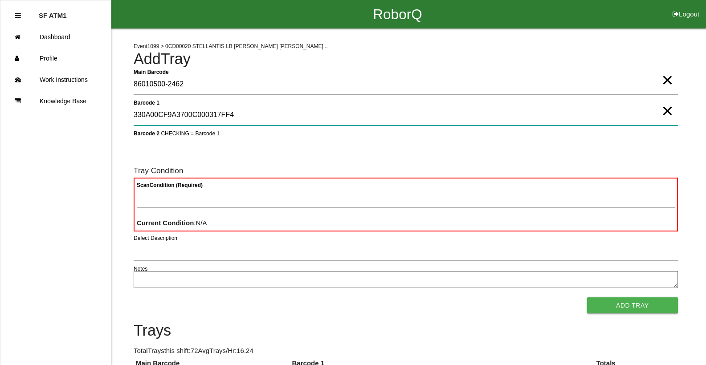
type 1 "330A00CF9A3700C000317FF4"
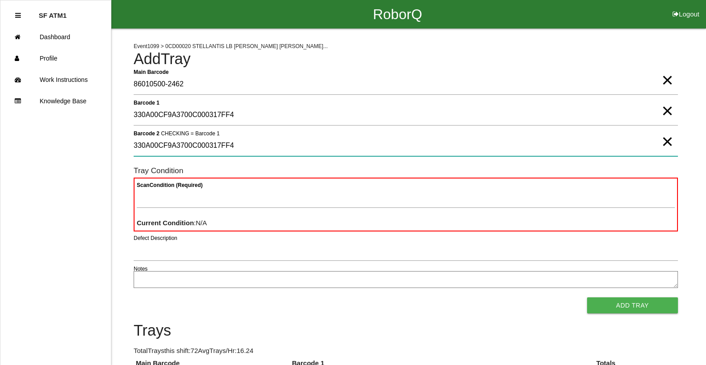
type 2 "330A00CF9A3700C000317FF4"
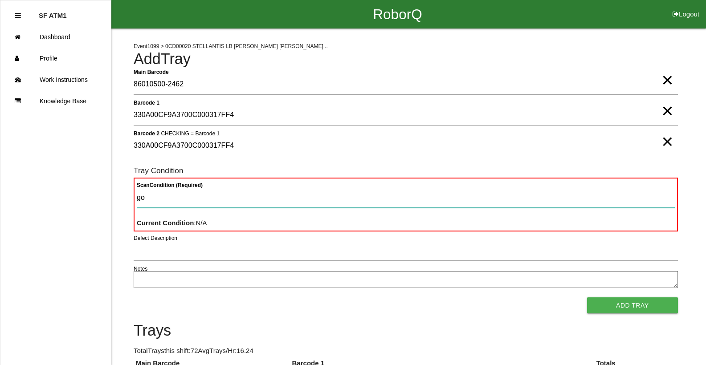
type Condition "goo"
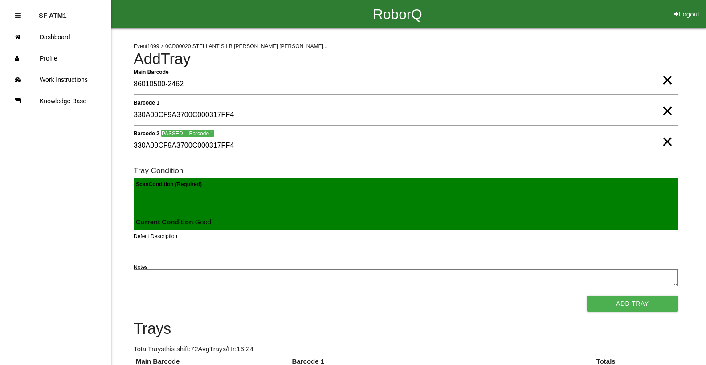
click at [587, 296] on button "Add Tray" at bounding box center [632, 304] width 91 height 16
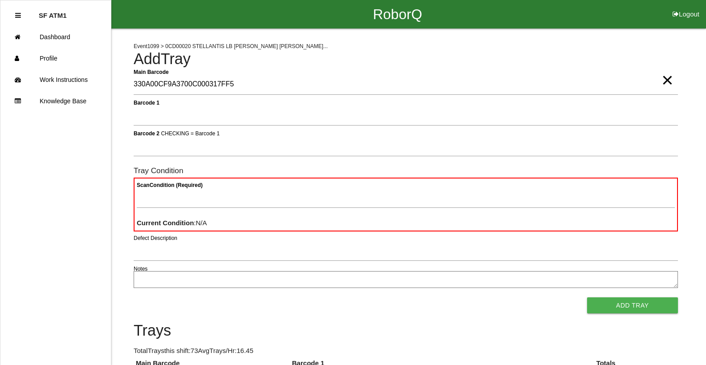
type Barcode "330A00CF9A3700C000317FF5"
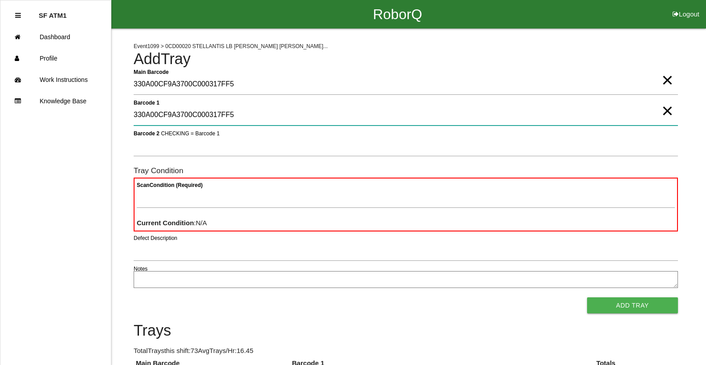
type 1 "330A00CF9A3700C000317FF5"
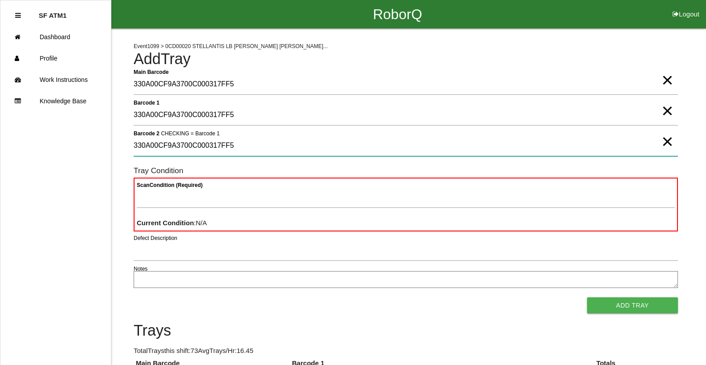
type 2 "330A00CF9A3700C000317FF5"
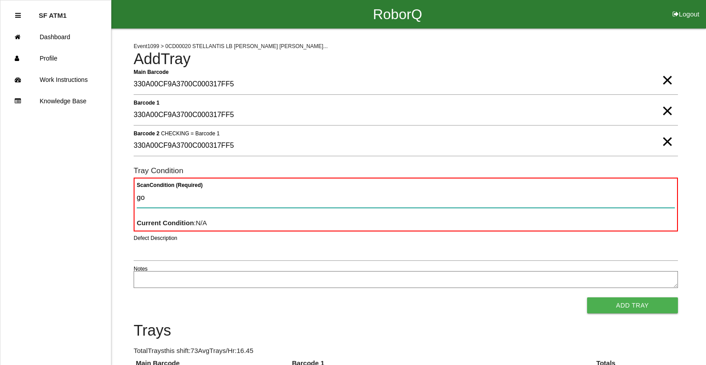
type Condition "goo"
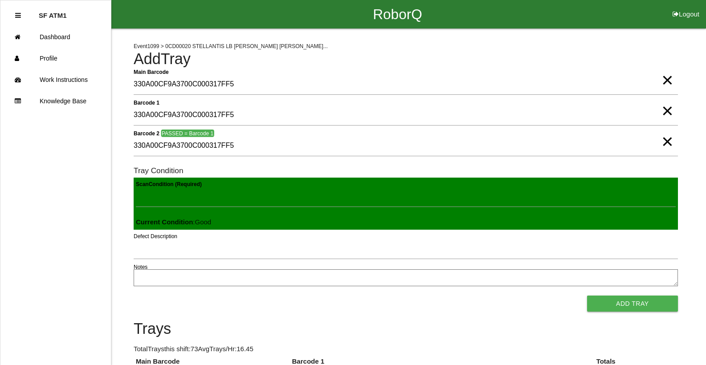
click at [587, 296] on button "Add Tray" at bounding box center [632, 304] width 91 height 16
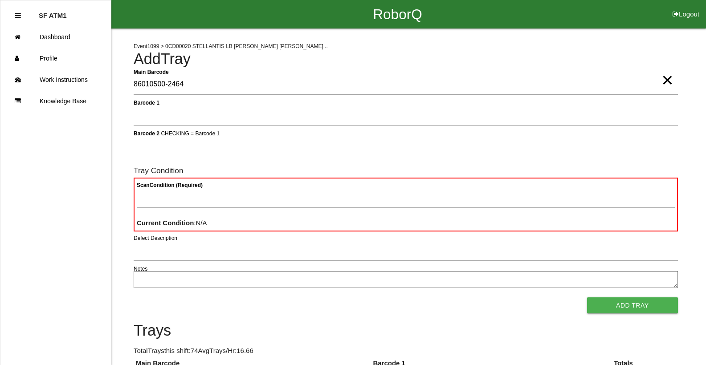
type Barcode "86010500-2464"
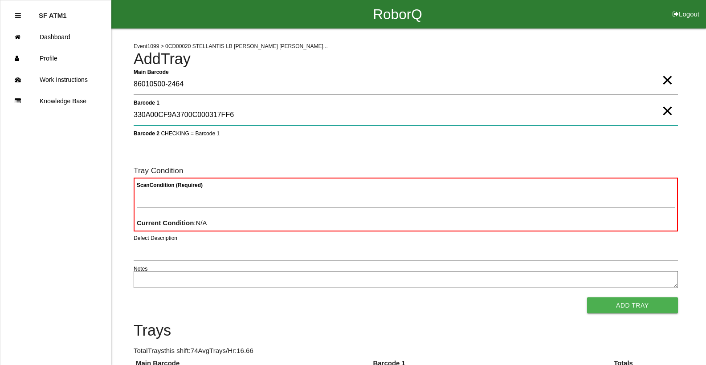
type 1 "330A00CF9A3700C000317FF6"
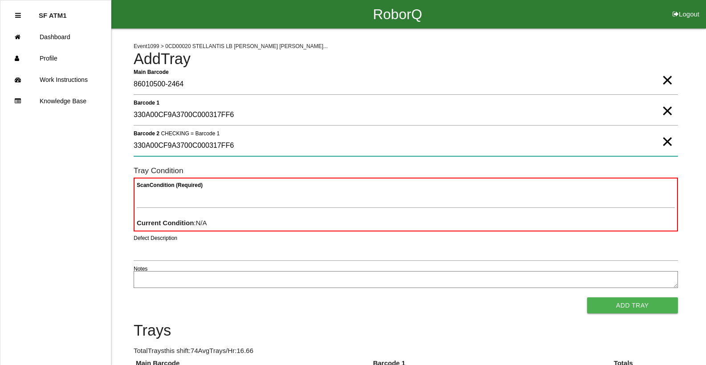
type 2 "330A00CF9A3700C000317FF6"
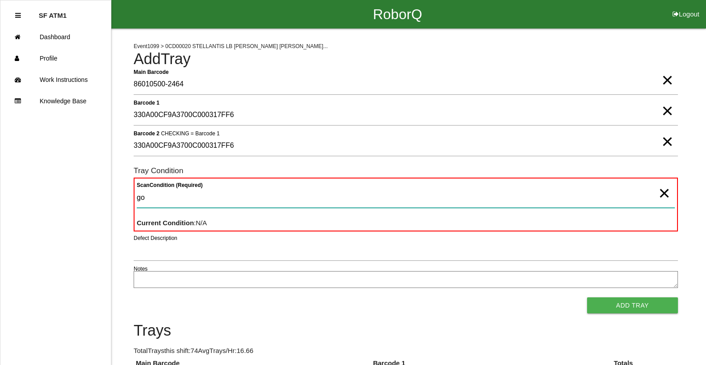
type Condition "goo"
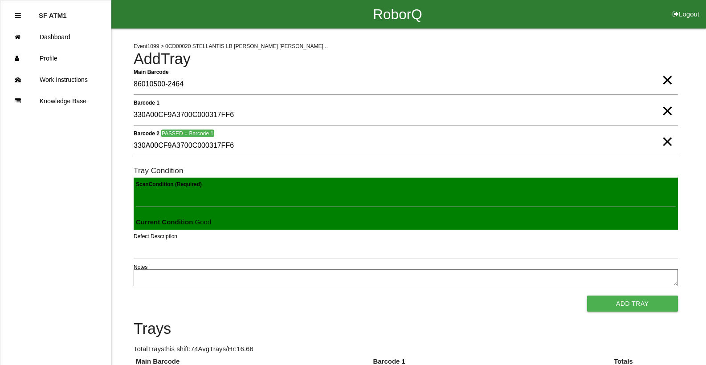
click at [587, 296] on button "Add Tray" at bounding box center [632, 304] width 91 height 16
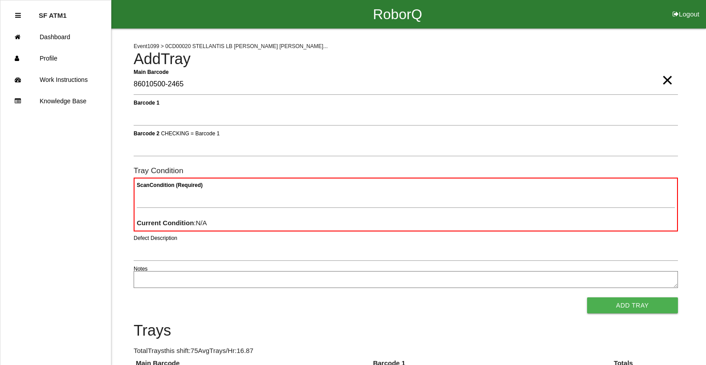
type Barcode "86010500-2465"
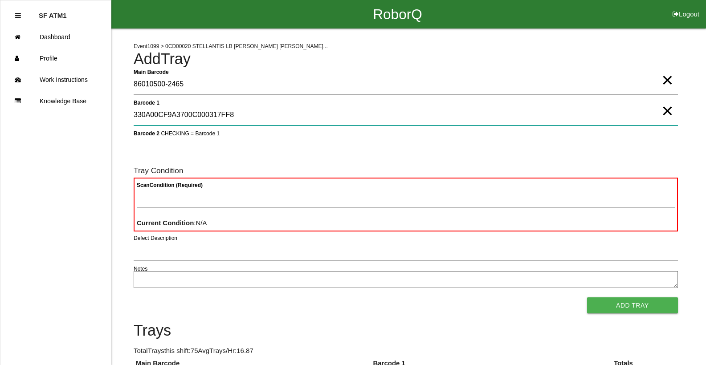
type 1 "330A00CF9A3700C000317FF8"
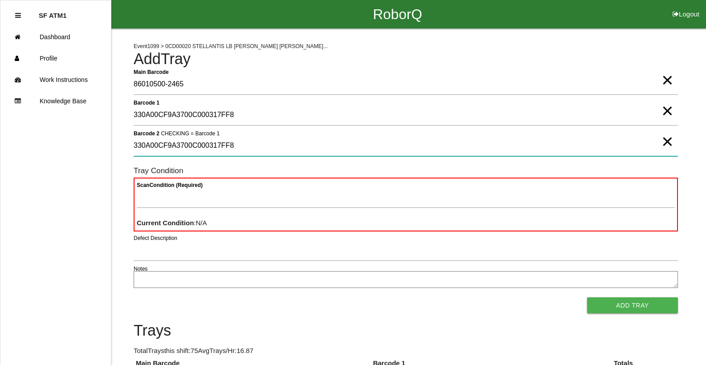
type 2 "330A00CF9A3700C000317FF8"
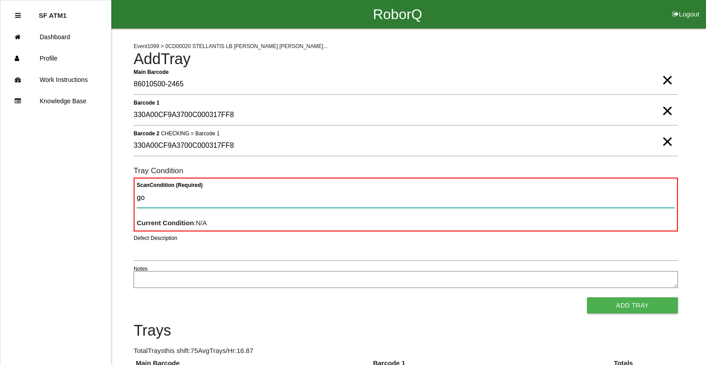
type Condition "goo"
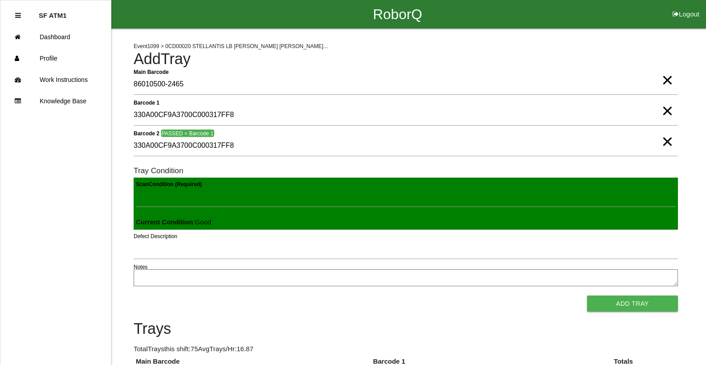
click button "Add Tray" at bounding box center [632, 304] width 91 height 16
